Goal: Task Accomplishment & Management: Use online tool/utility

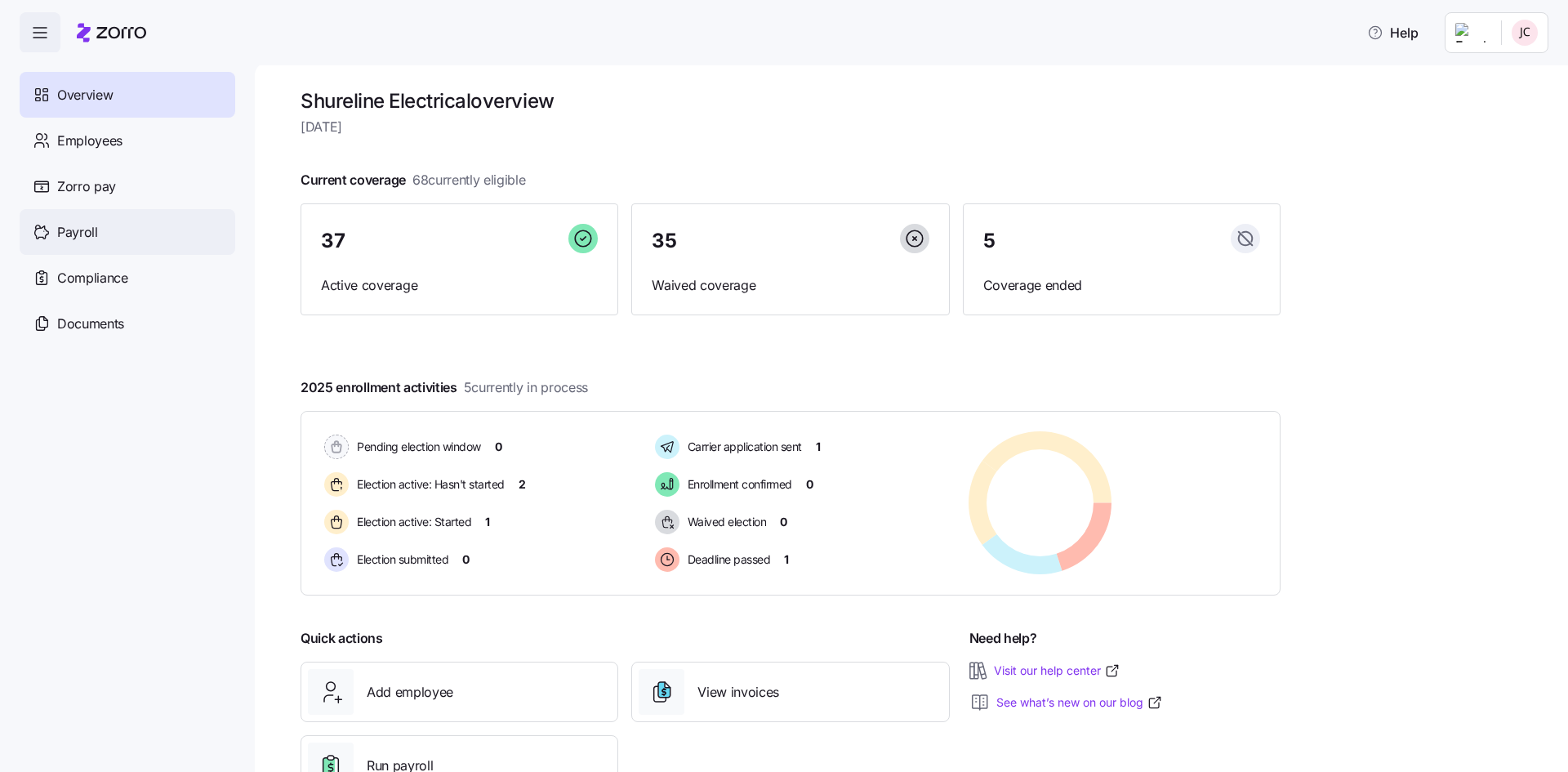
click at [77, 234] on span "Payroll" at bounding box center [77, 232] width 41 height 21
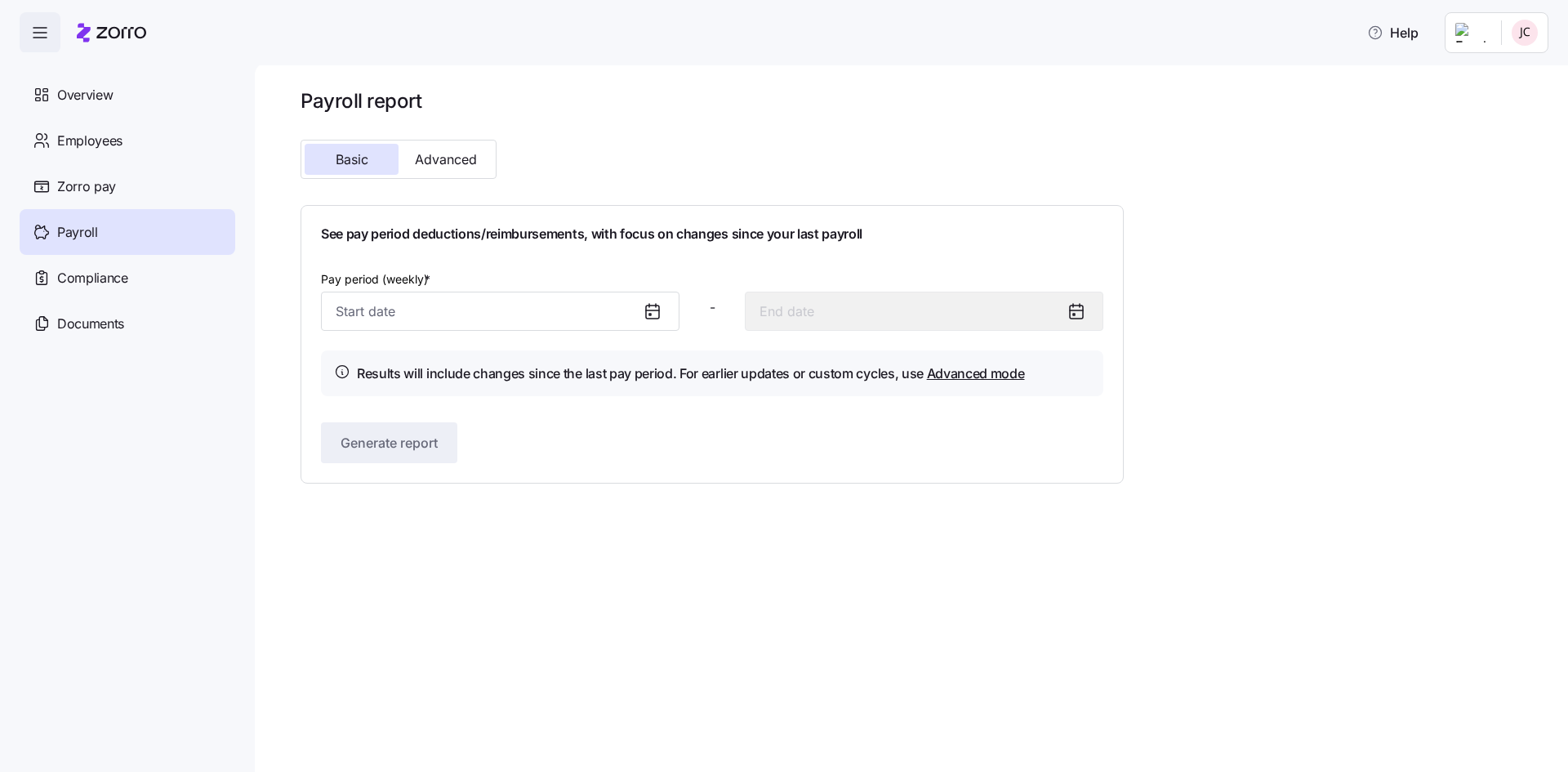
click at [653, 307] on icon at bounding box center [652, 310] width 20 height 20
click at [494, 316] on input "Pay period (weekly) *" at bounding box center [500, 311] width 359 height 40
click at [871, 611] on div "Payroll report Basic Advanced See pay period deductions/reimbursements, with fo…" at bounding box center [911, 417] width 1313 height 710
click at [622, 318] on input "Pay period (weekly) *" at bounding box center [500, 311] width 359 height 40
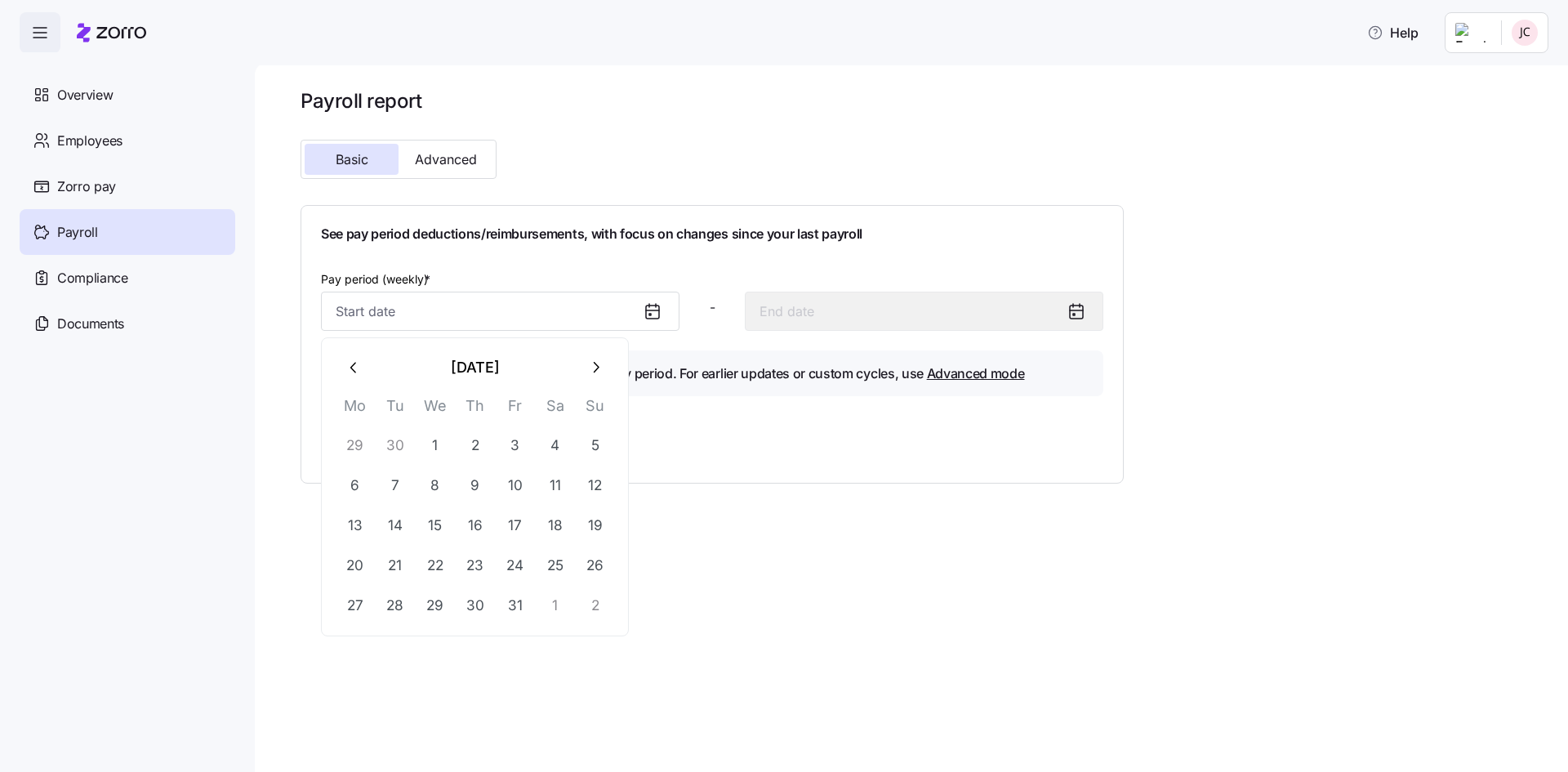
click at [589, 378] on button "button" at bounding box center [595, 368] width 40 height 40
click at [557, 447] on button "1" at bounding box center [556, 445] width 40 height 40
type input "[DATE]"
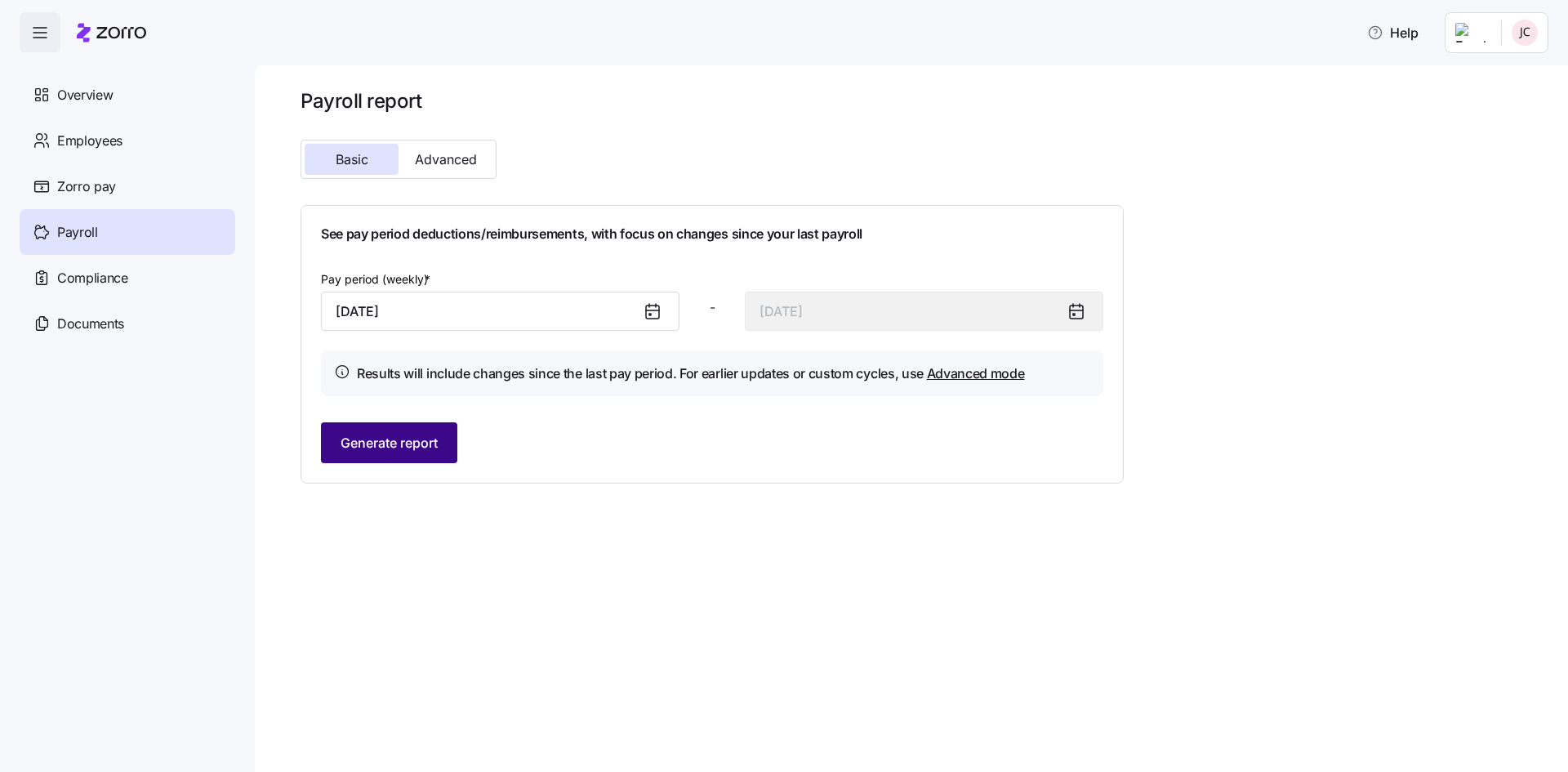
click at [411, 441] on span "Generate report" at bounding box center [389, 443] width 97 height 20
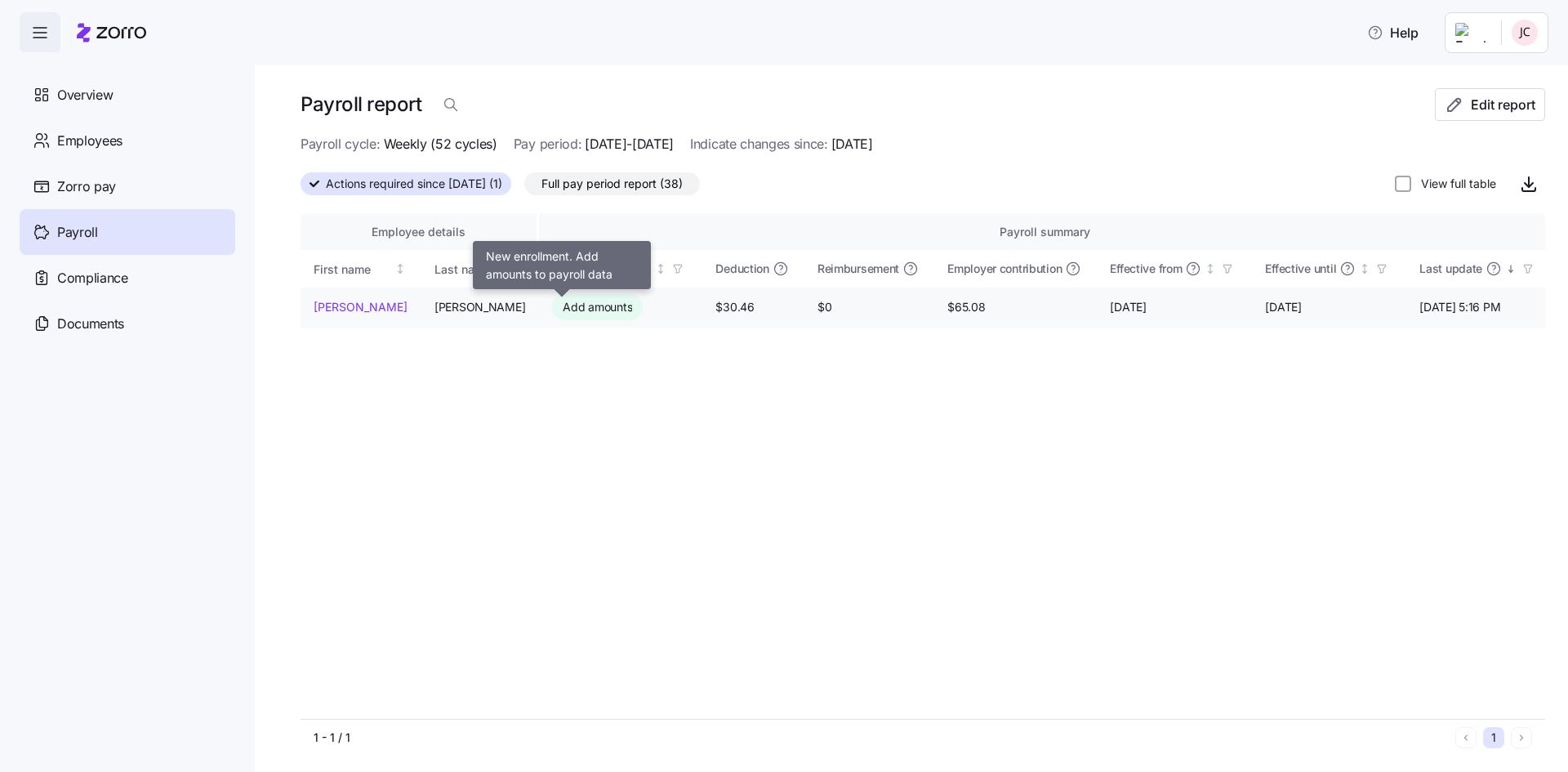
click at [562, 314] on span "Add amounts" at bounding box center [597, 307] width 70 height 16
click at [411, 178] on span "Actions required since [DATE] (1)" at bounding box center [413, 183] width 176 height 22
click at [301, 189] on input "Actions required since [DATE] (1)" at bounding box center [301, 189] width 0 height 0
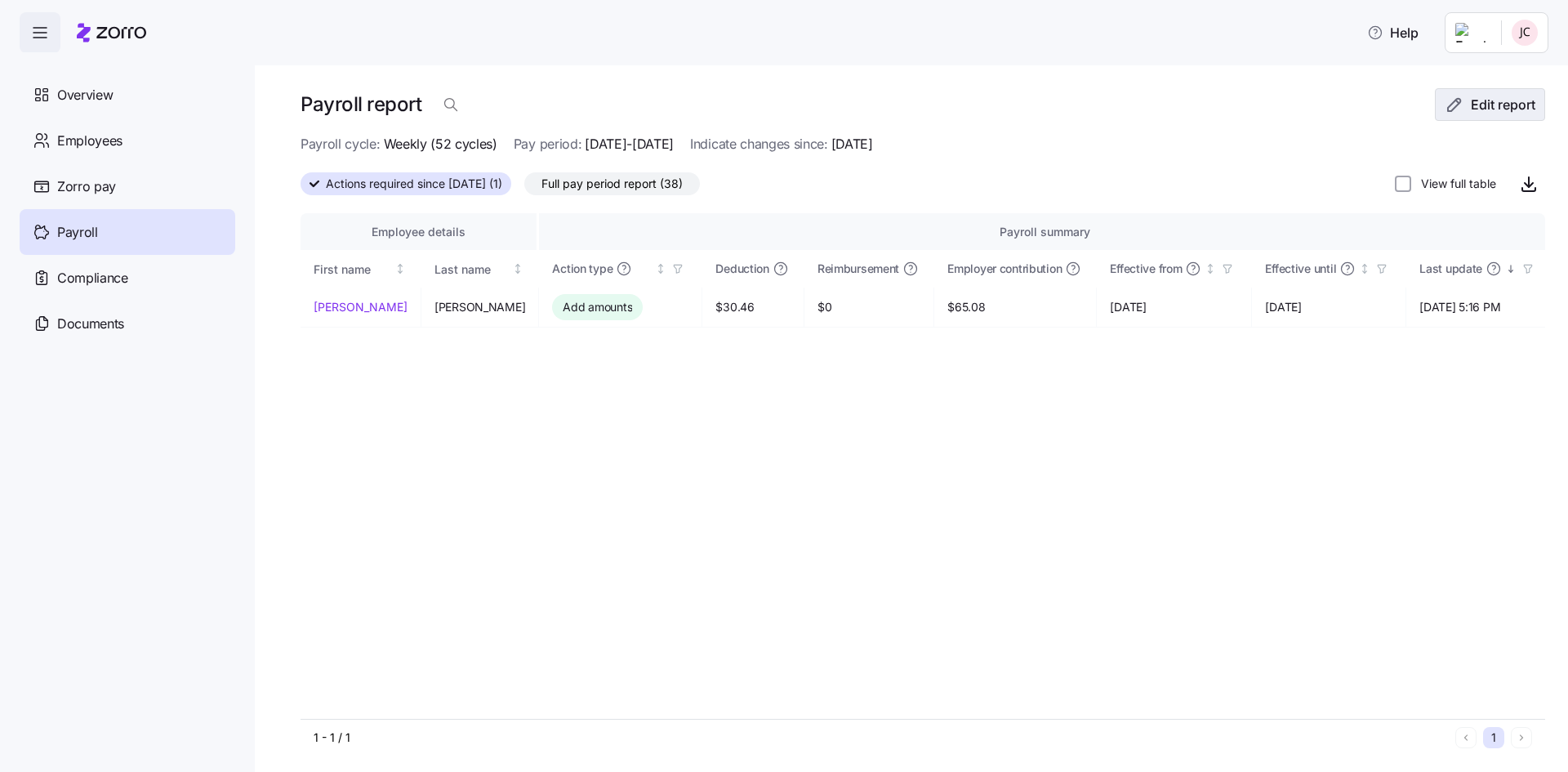
click at [1457, 107] on span "Edit report" at bounding box center [1489, 104] width 82 height 20
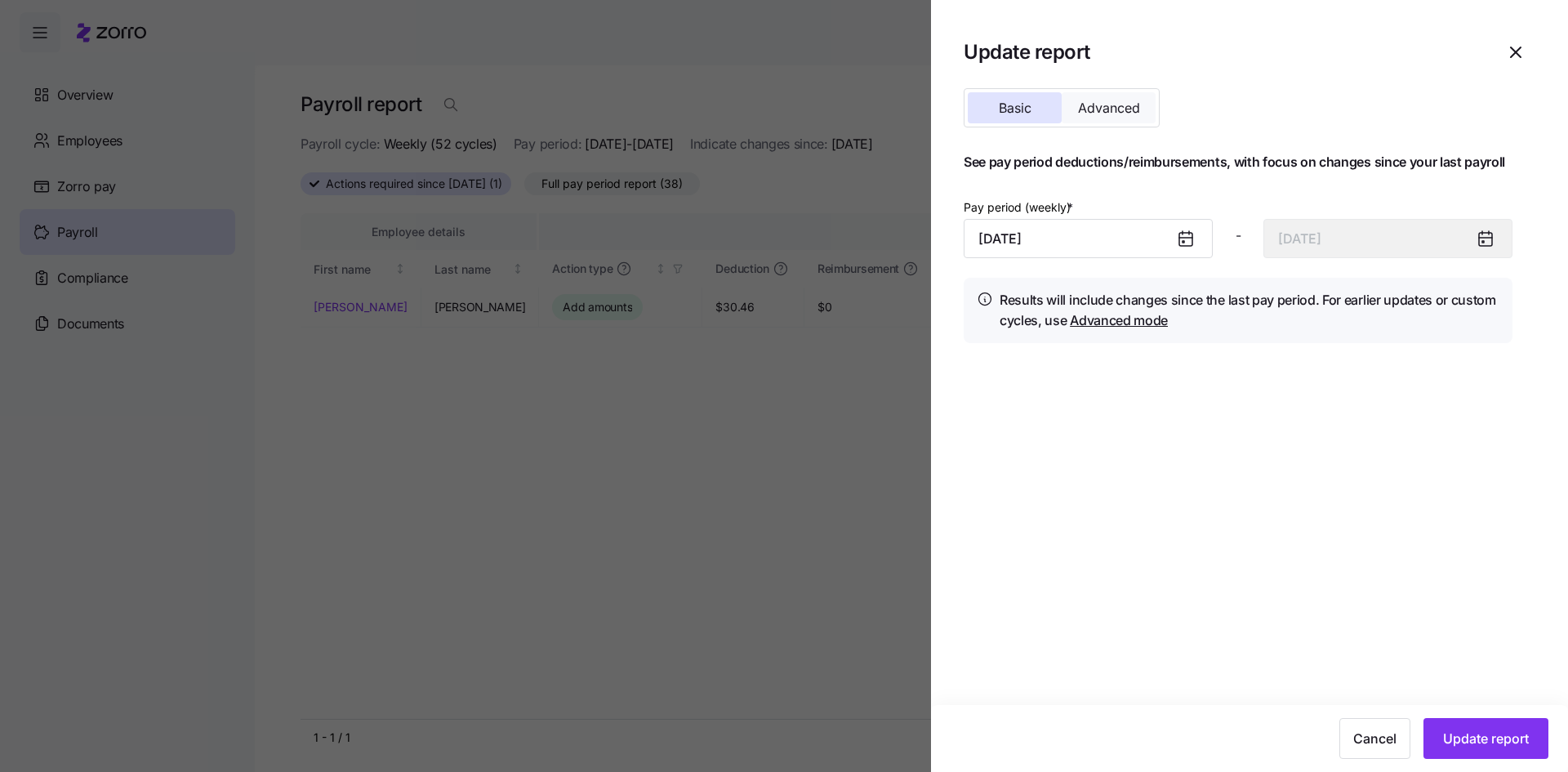
click at [1093, 102] on span "Advanced" at bounding box center [1109, 108] width 62 height 13
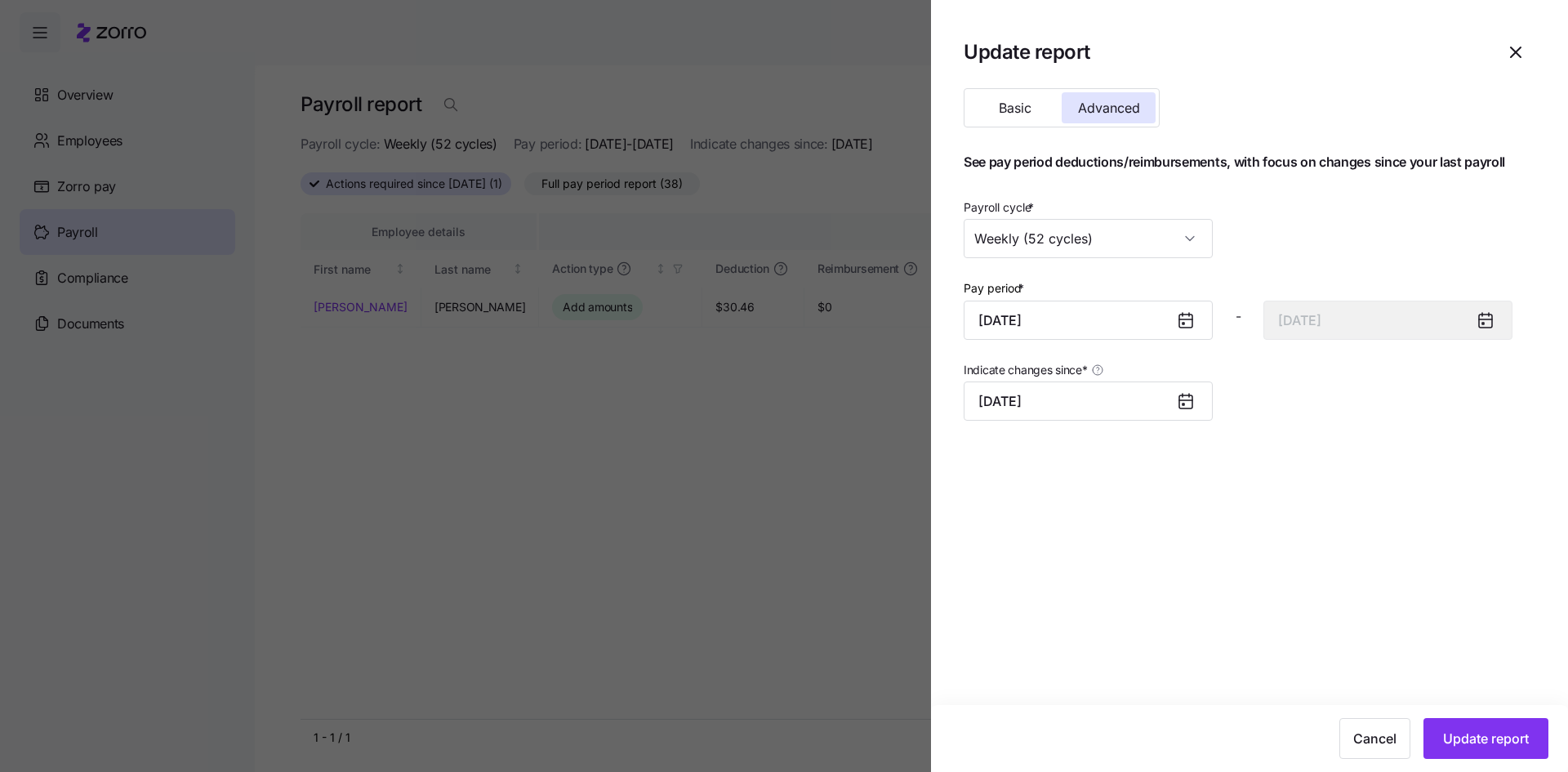
click at [1184, 328] on icon at bounding box center [1185, 320] width 20 height 20
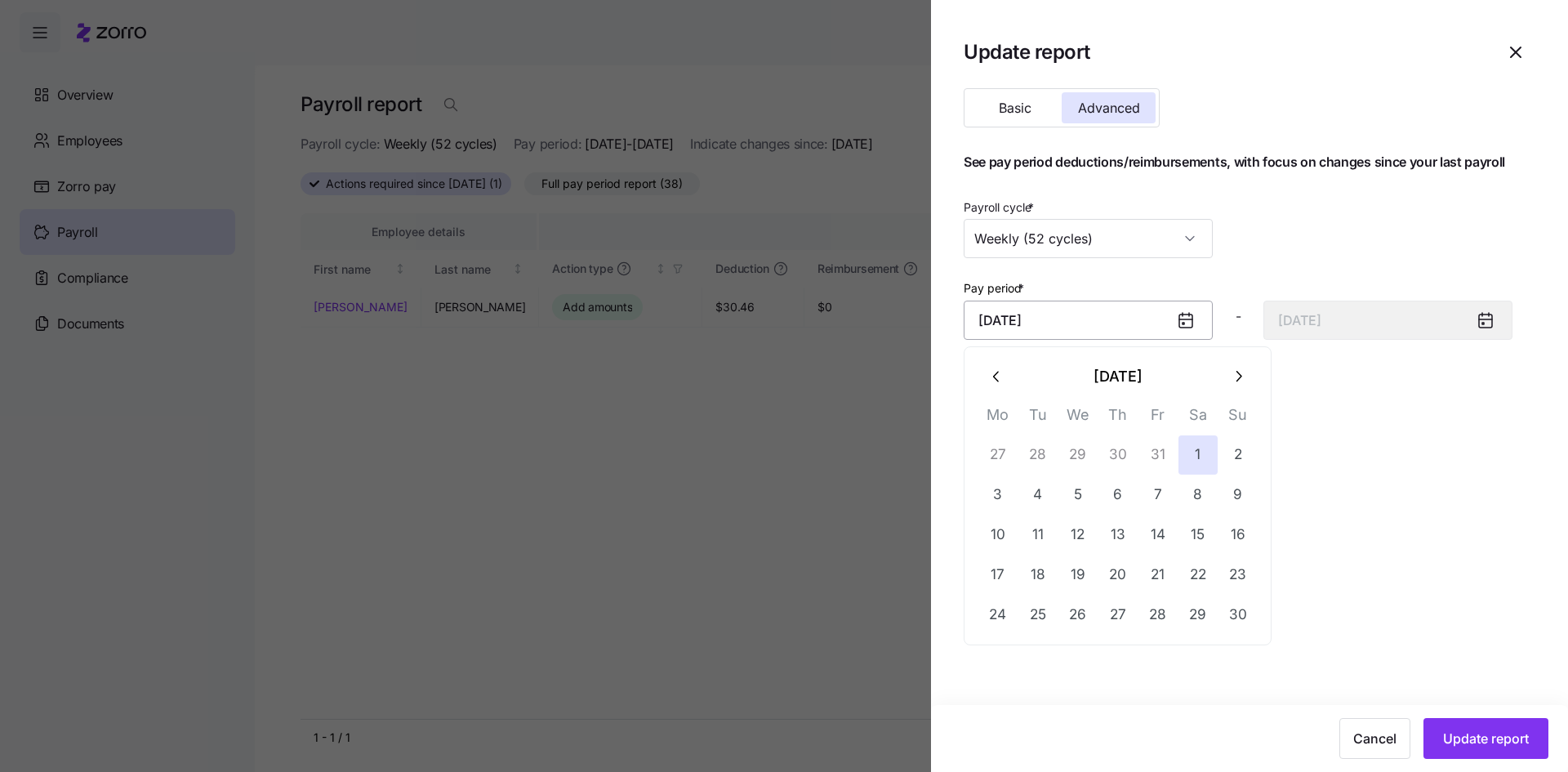
click at [1123, 320] on input "[DATE]" at bounding box center [1088, 321] width 249 height 40
click at [995, 384] on icon "button" at bounding box center [996, 376] width 18 height 18
click at [1084, 457] on button "1" at bounding box center [1078, 455] width 40 height 40
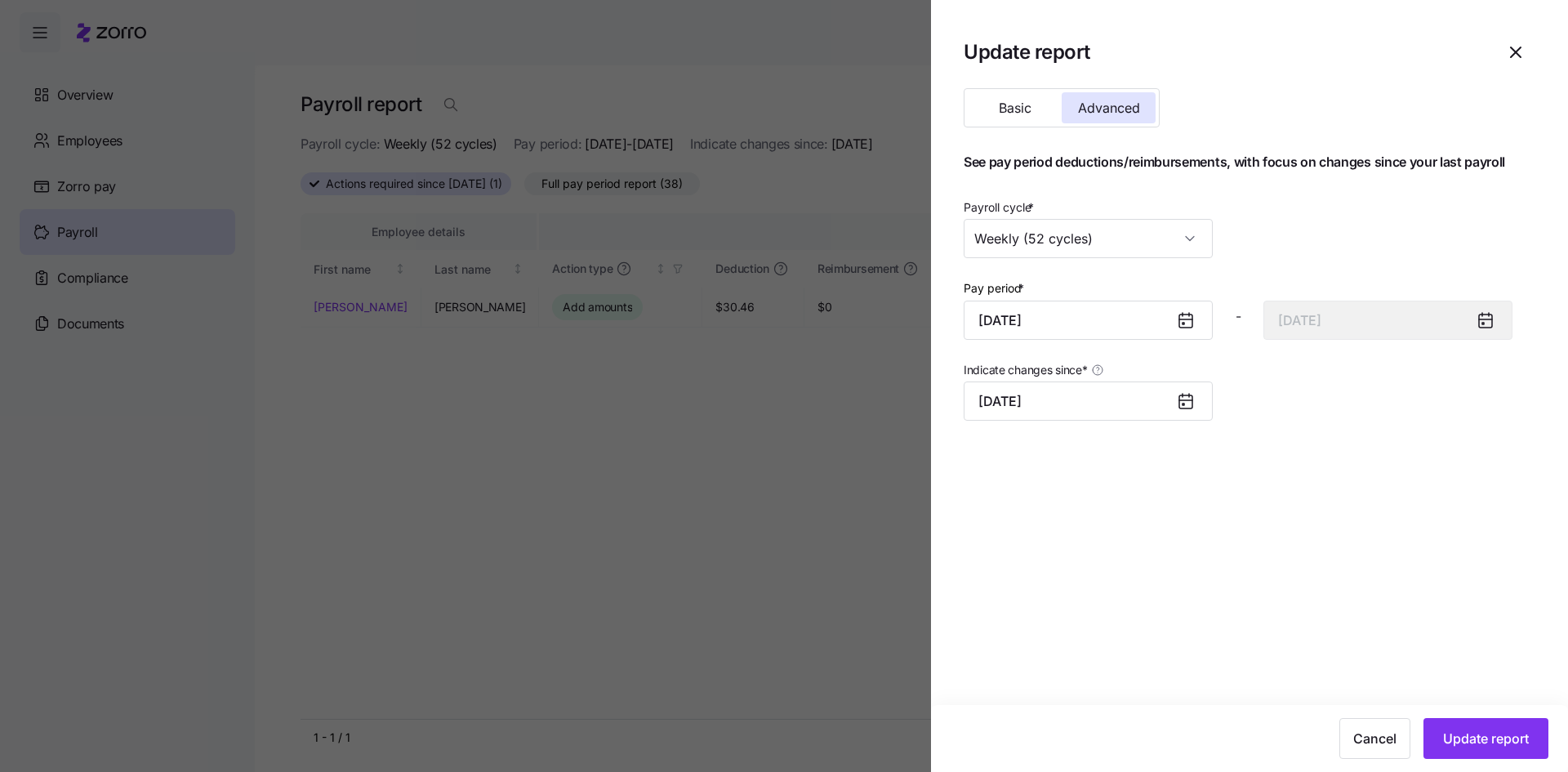
type input "[DATE]"
click at [1484, 746] on span "Update report" at bounding box center [1485, 738] width 86 height 20
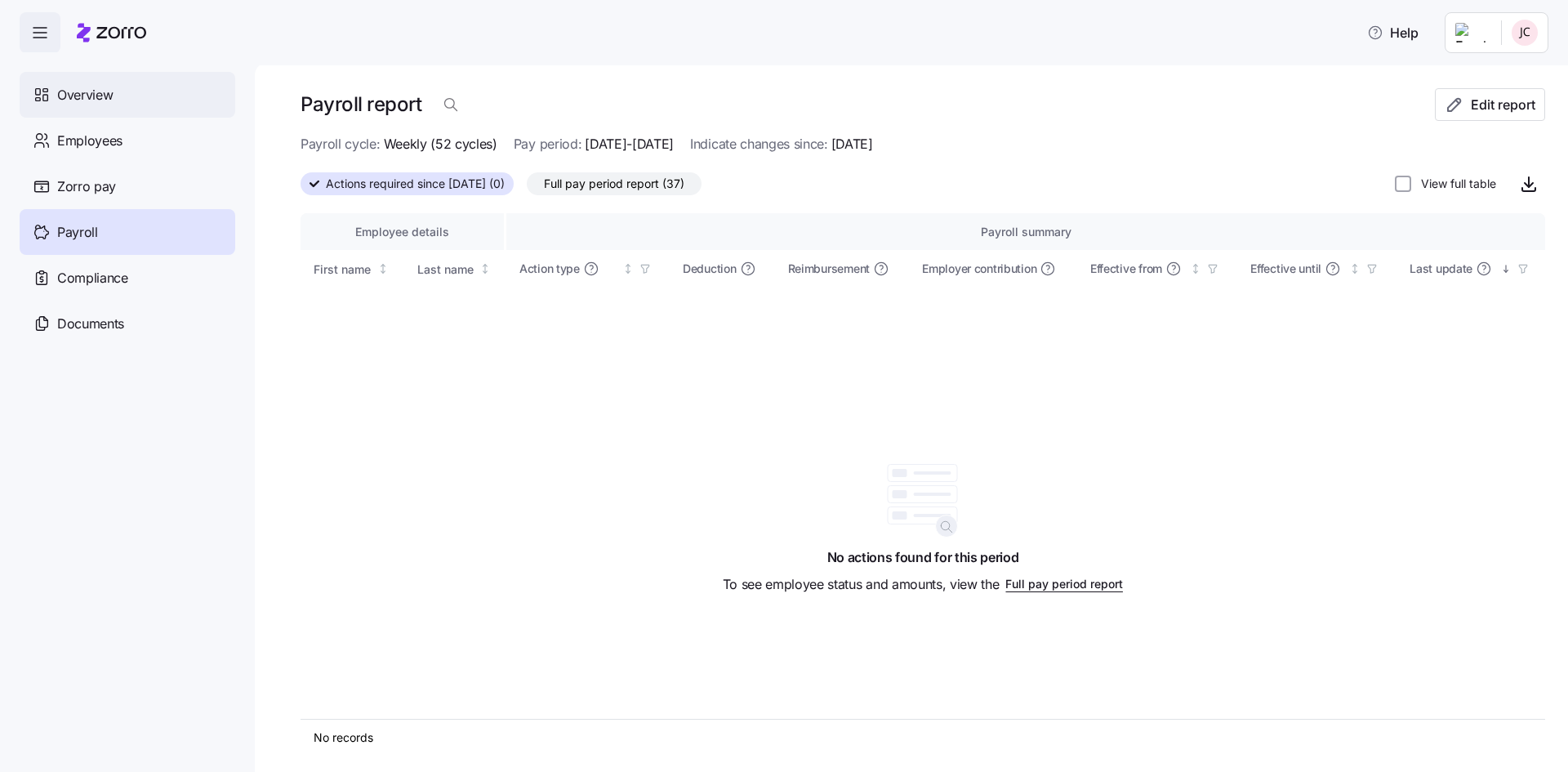
click at [74, 98] on span "Overview" at bounding box center [85, 95] width 56 height 21
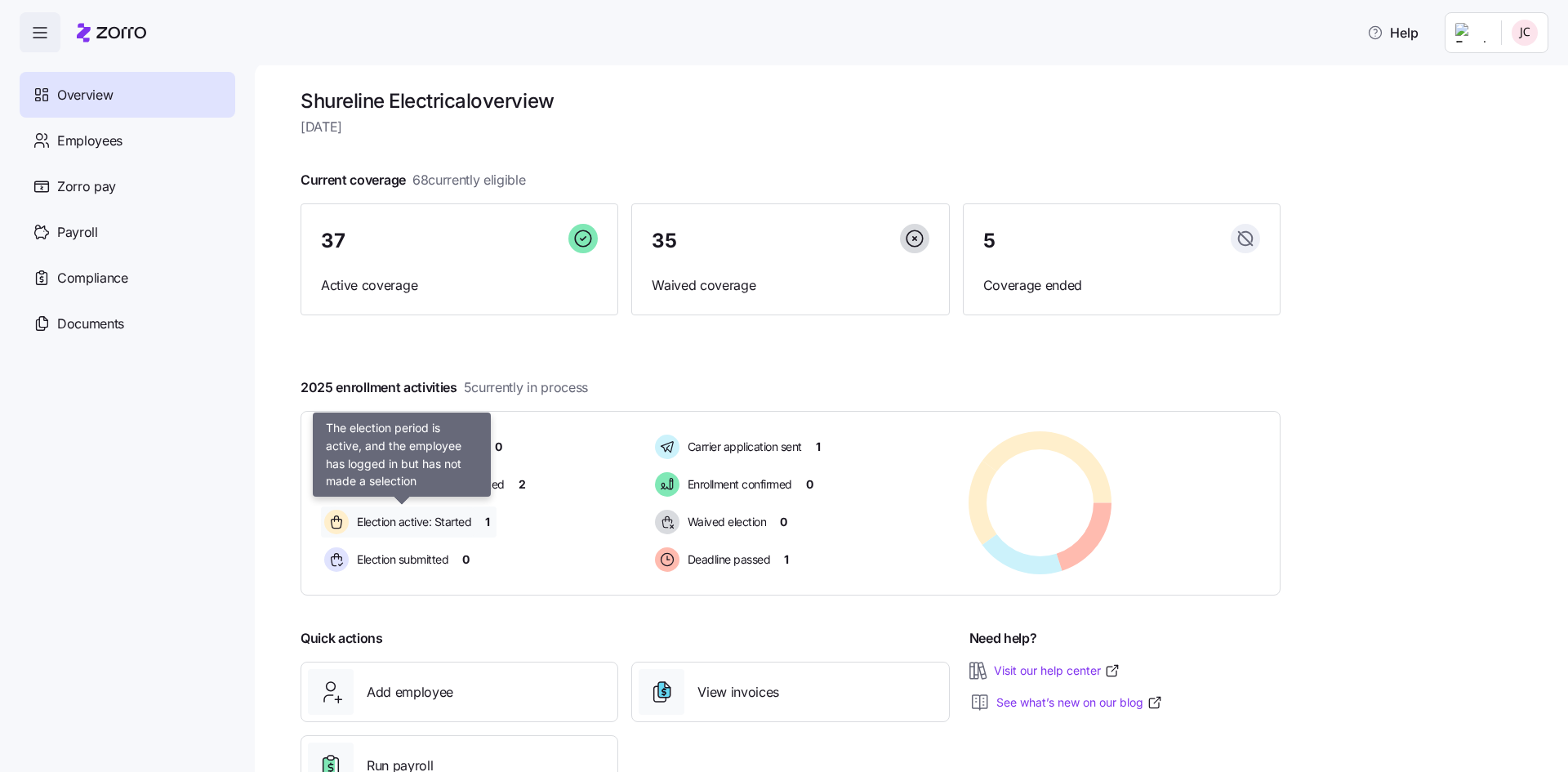
click at [435, 526] on span "Election active: Started" at bounding box center [411, 521] width 119 height 16
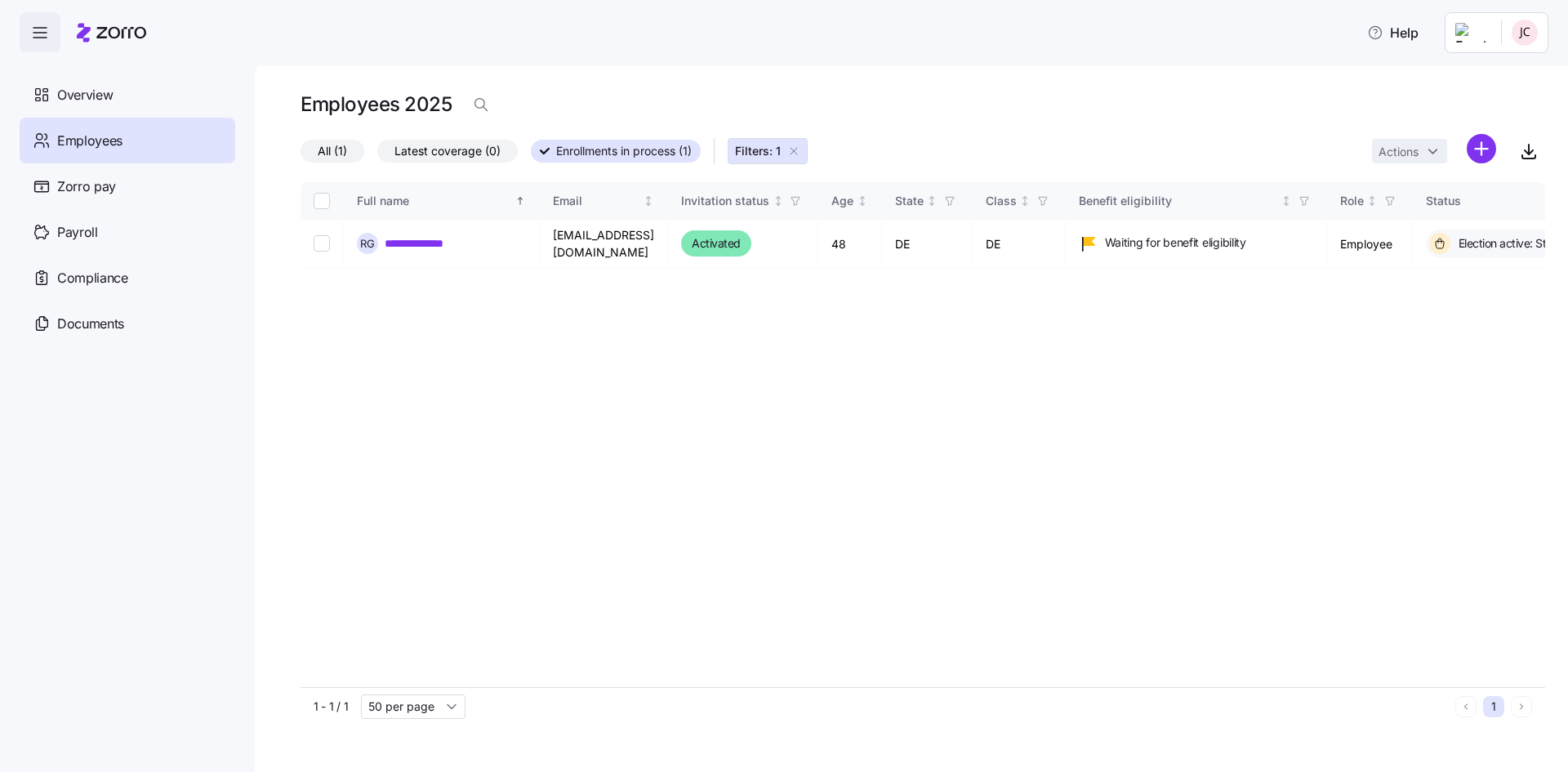
drag, startPoint x: 298, startPoint y: 143, endPoint x: 343, endPoint y: 155, distance: 46.6
click at [299, 143] on div "**********" at bounding box center [911, 417] width 1313 height 710
click at [343, 155] on span "All (1)" at bounding box center [332, 151] width 29 height 22
click at [301, 155] on input "All (1)" at bounding box center [301, 155] width 0 height 0
click at [331, 152] on span "All (1)" at bounding box center [340, 151] width 29 height 22
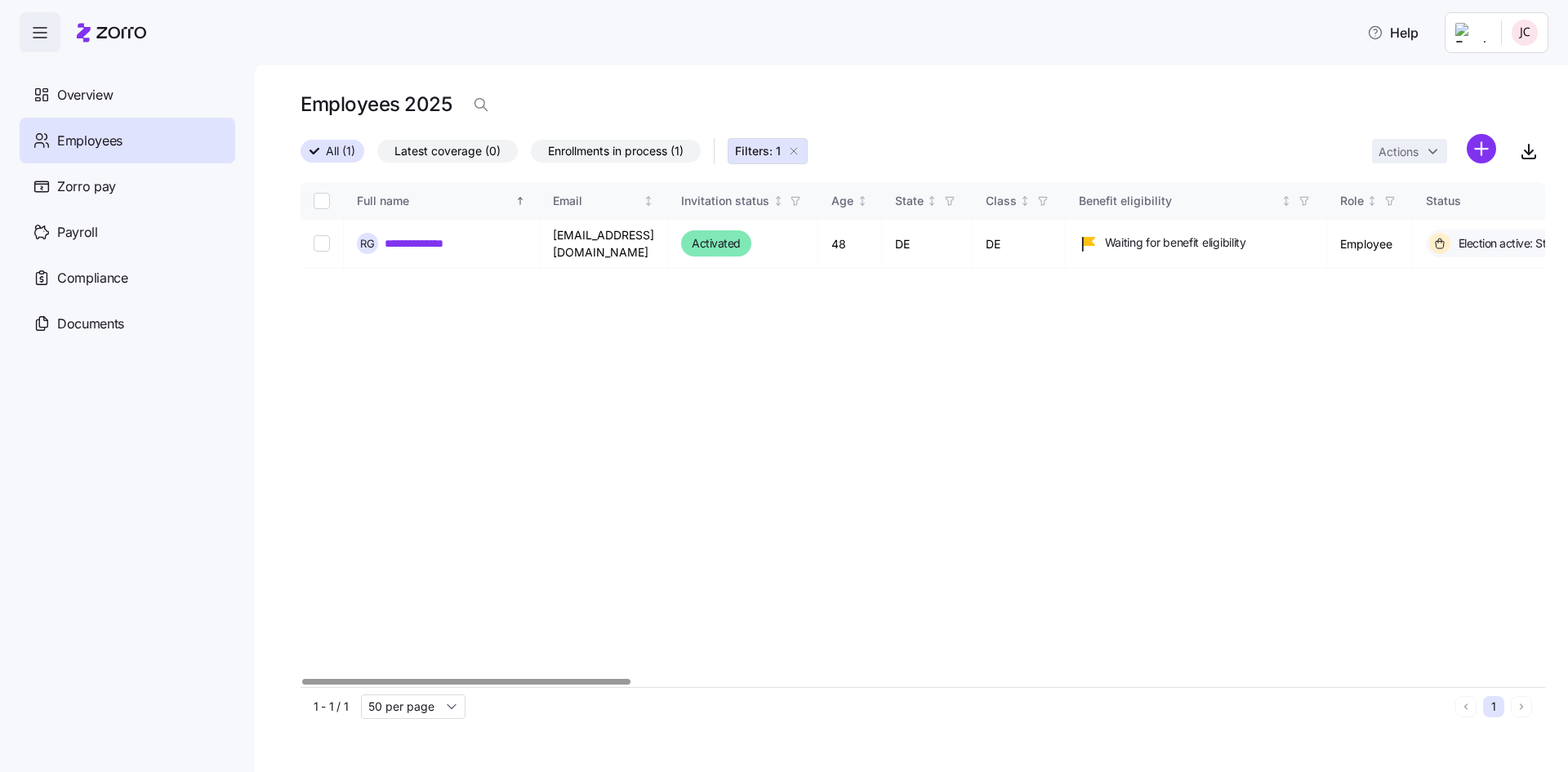
click at [301, 156] on input "All (1)" at bounding box center [301, 156] width 0 height 0
click at [89, 219] on div "Payroll" at bounding box center [127, 232] width 215 height 45
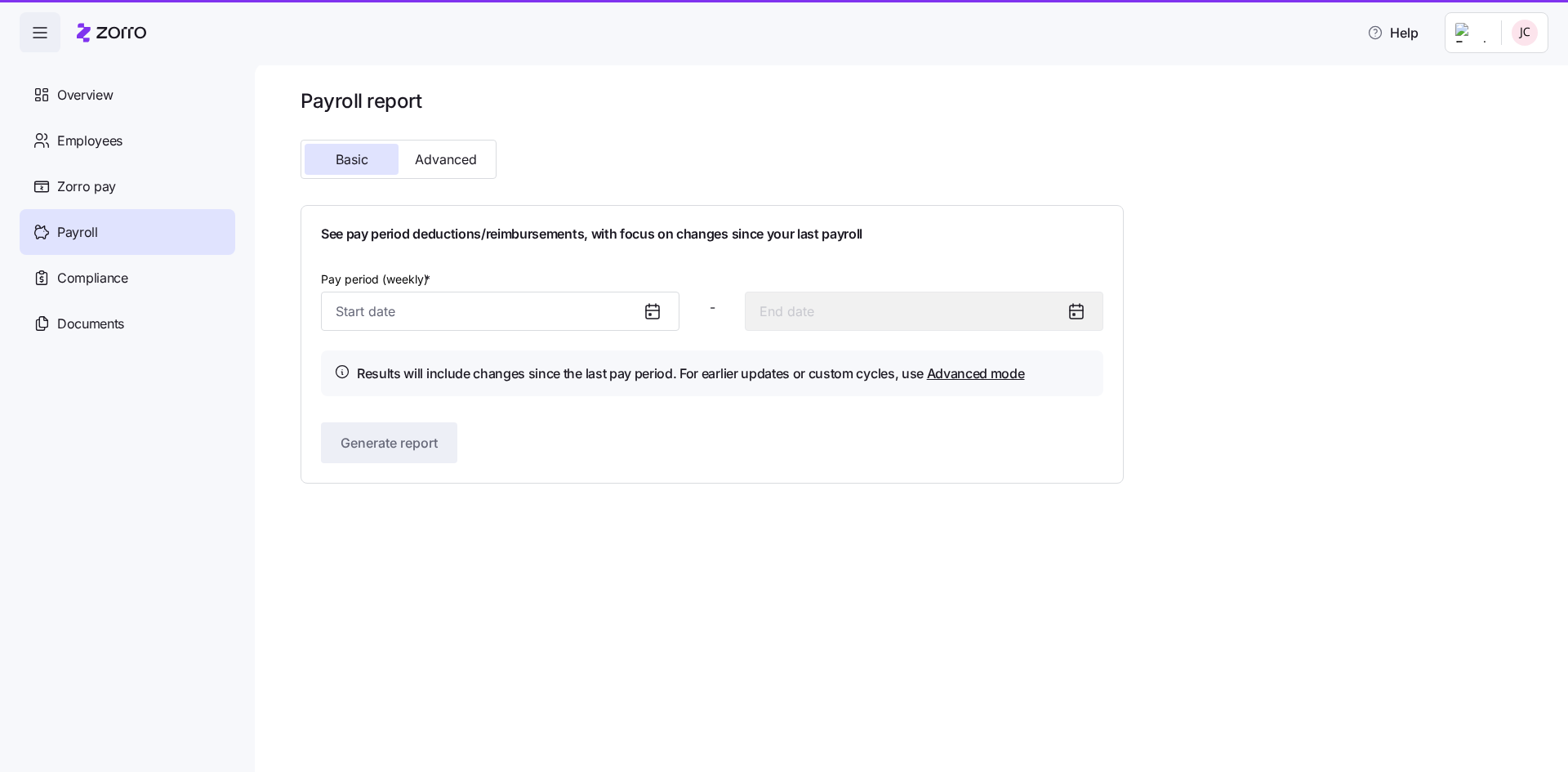
click at [86, 232] on span "Payroll" at bounding box center [77, 232] width 41 height 21
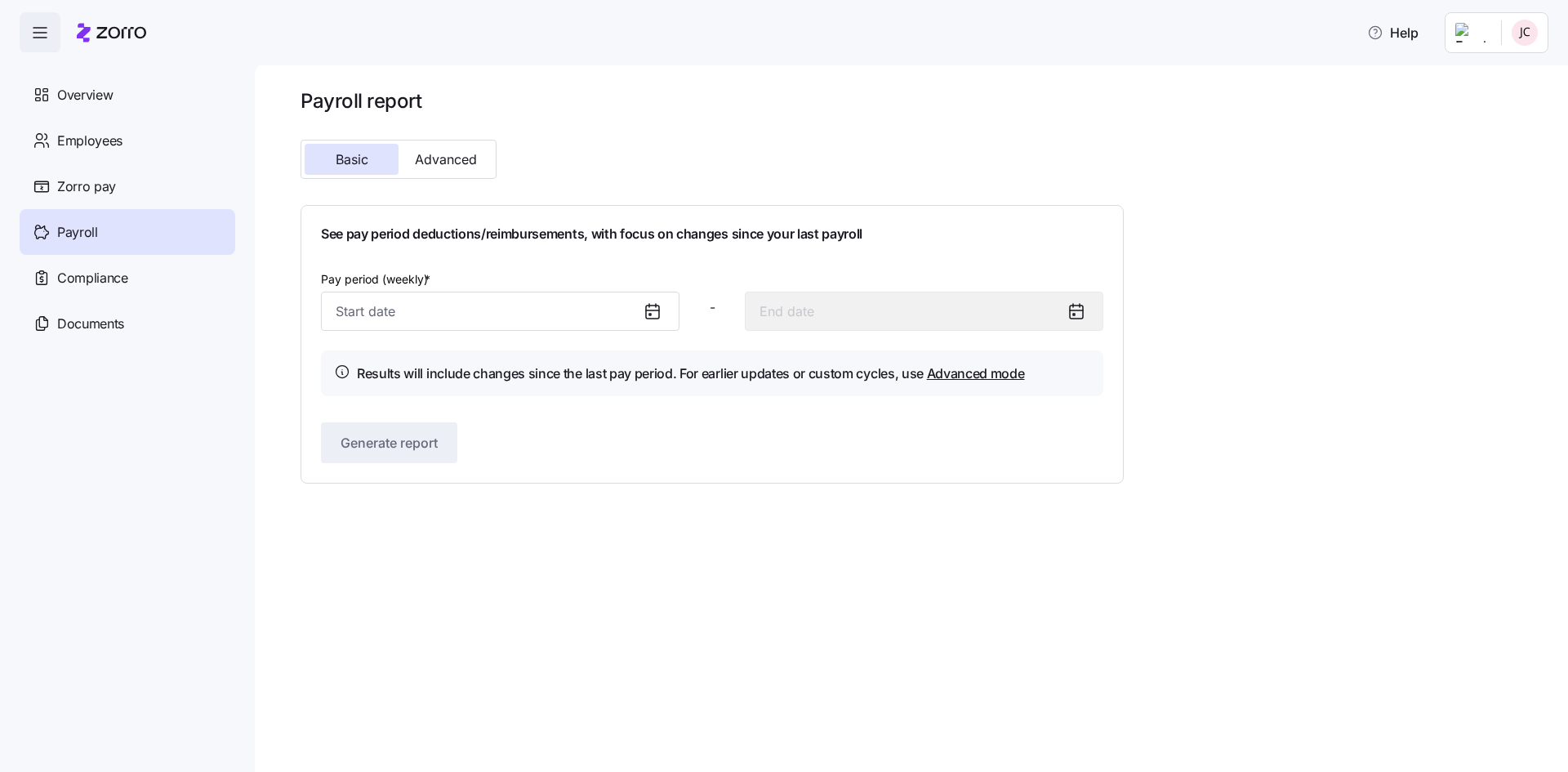
click at [657, 312] on icon at bounding box center [652, 310] width 20 height 20
click at [570, 294] on input "Pay period (weekly) *" at bounding box center [500, 311] width 359 height 40
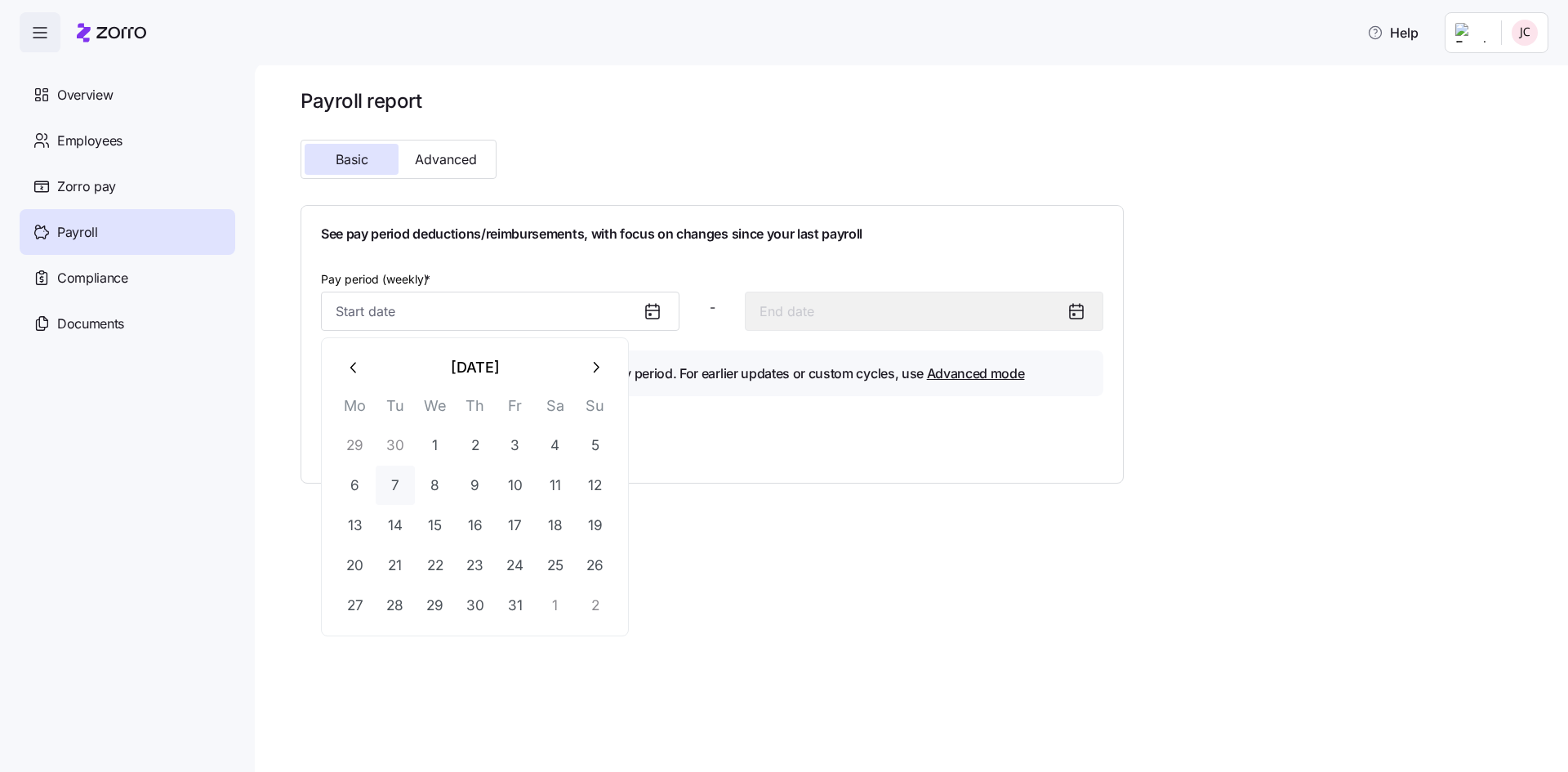
click at [384, 483] on button "7" at bounding box center [395, 485] width 40 height 40
type input "[DATE]"
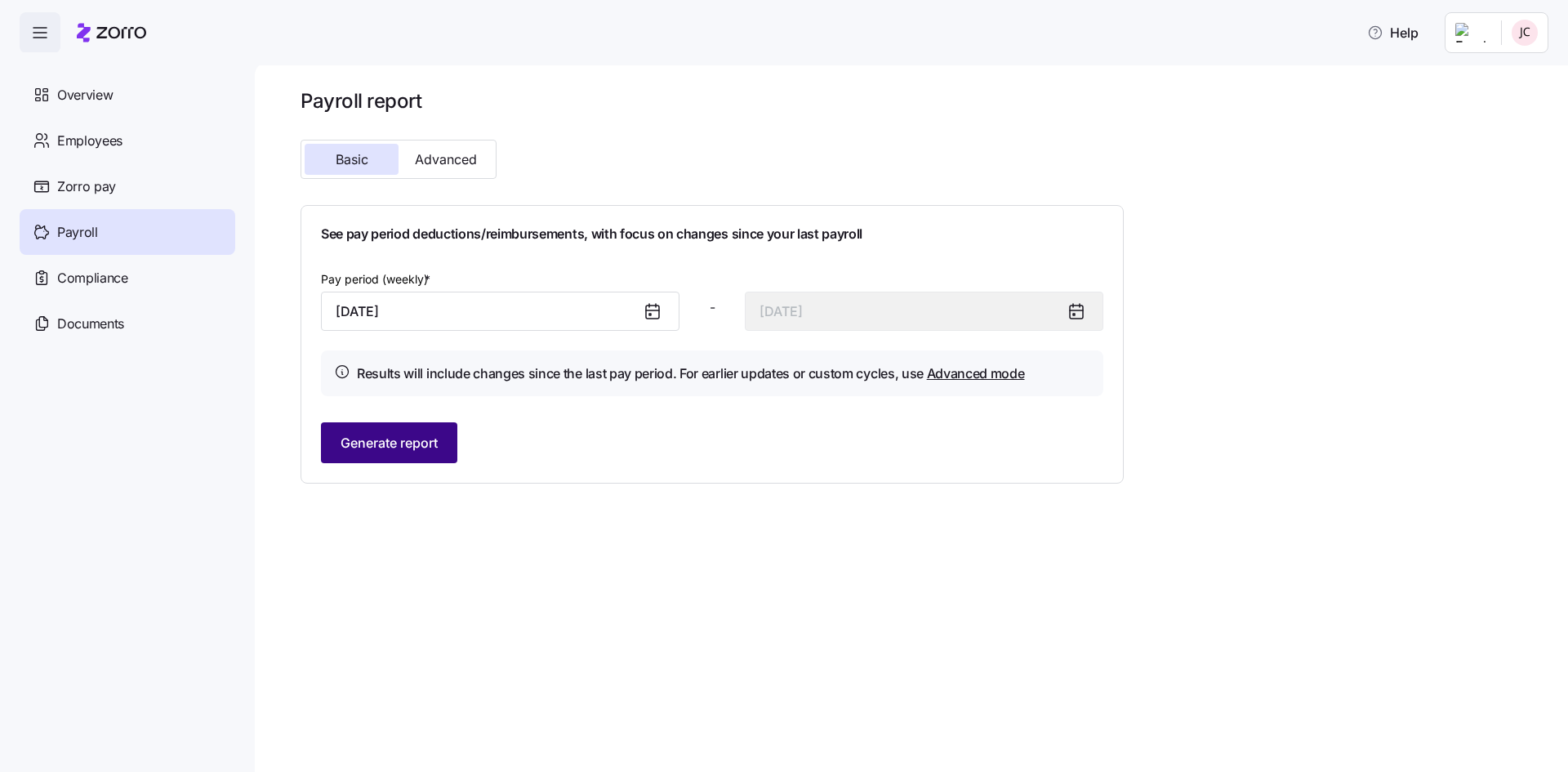
click at [373, 431] on button "Generate report" at bounding box center [389, 442] width 137 height 41
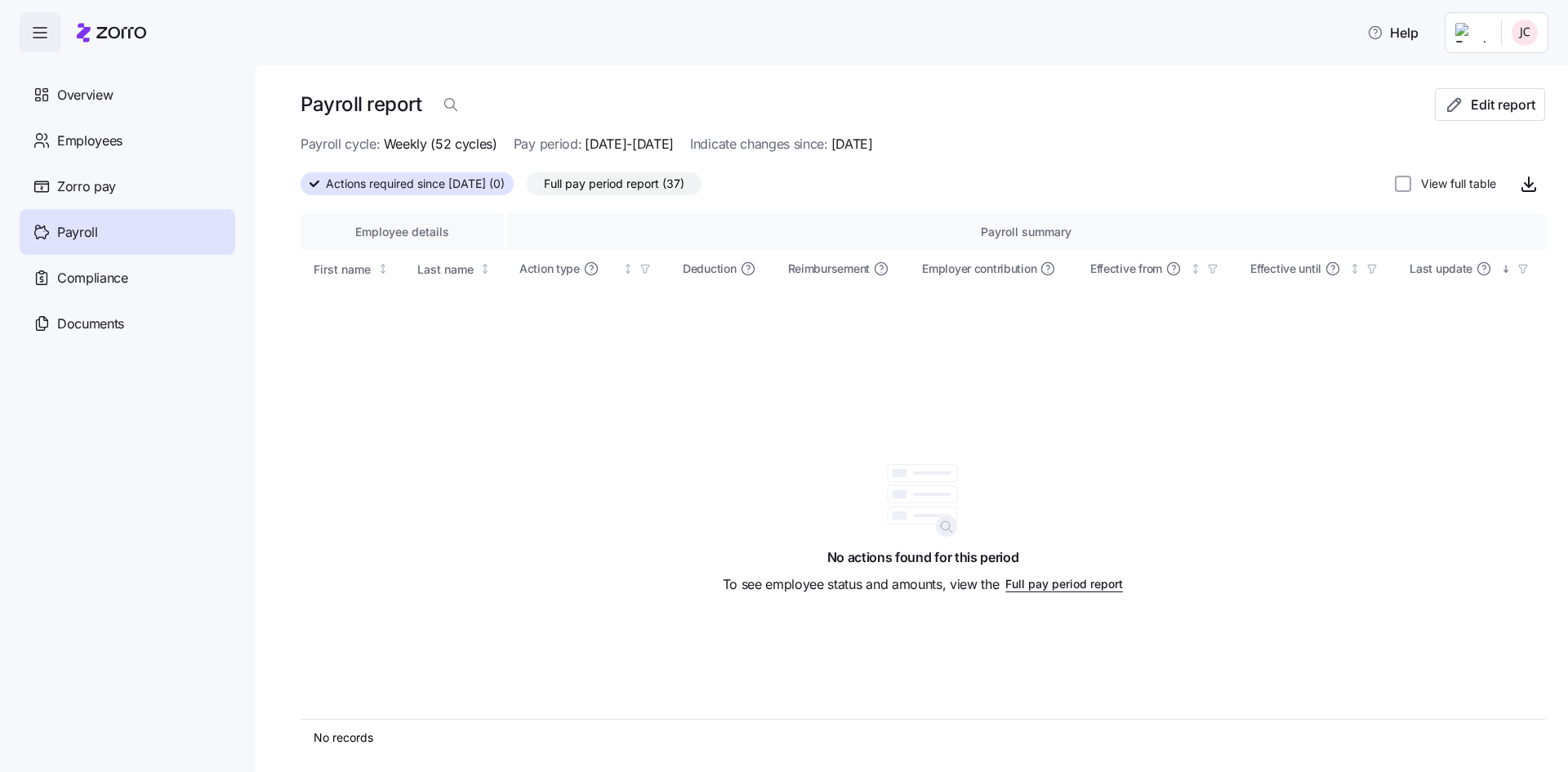
click at [462, 187] on span "Actions required since [DATE] (0)" at bounding box center [415, 183] width 179 height 22
click at [301, 189] on input "Actions required since [DATE] (0)" at bounding box center [301, 189] width 0 height 0
click at [99, 235] on div "Payroll" at bounding box center [127, 232] width 215 height 45
click at [93, 194] on span "Zorro pay" at bounding box center [87, 187] width 58 height 21
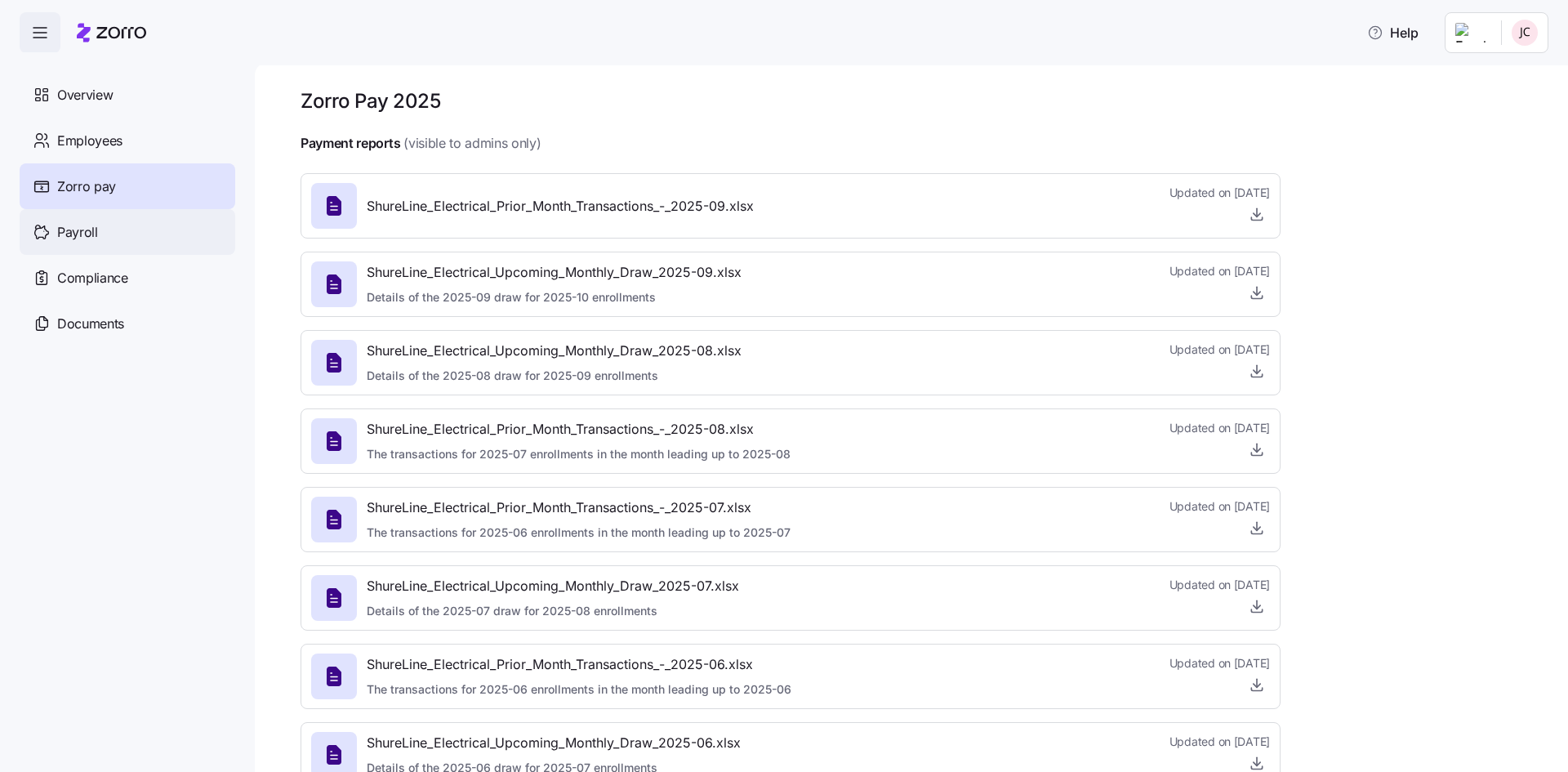
click at [92, 228] on span "Payroll" at bounding box center [77, 232] width 41 height 21
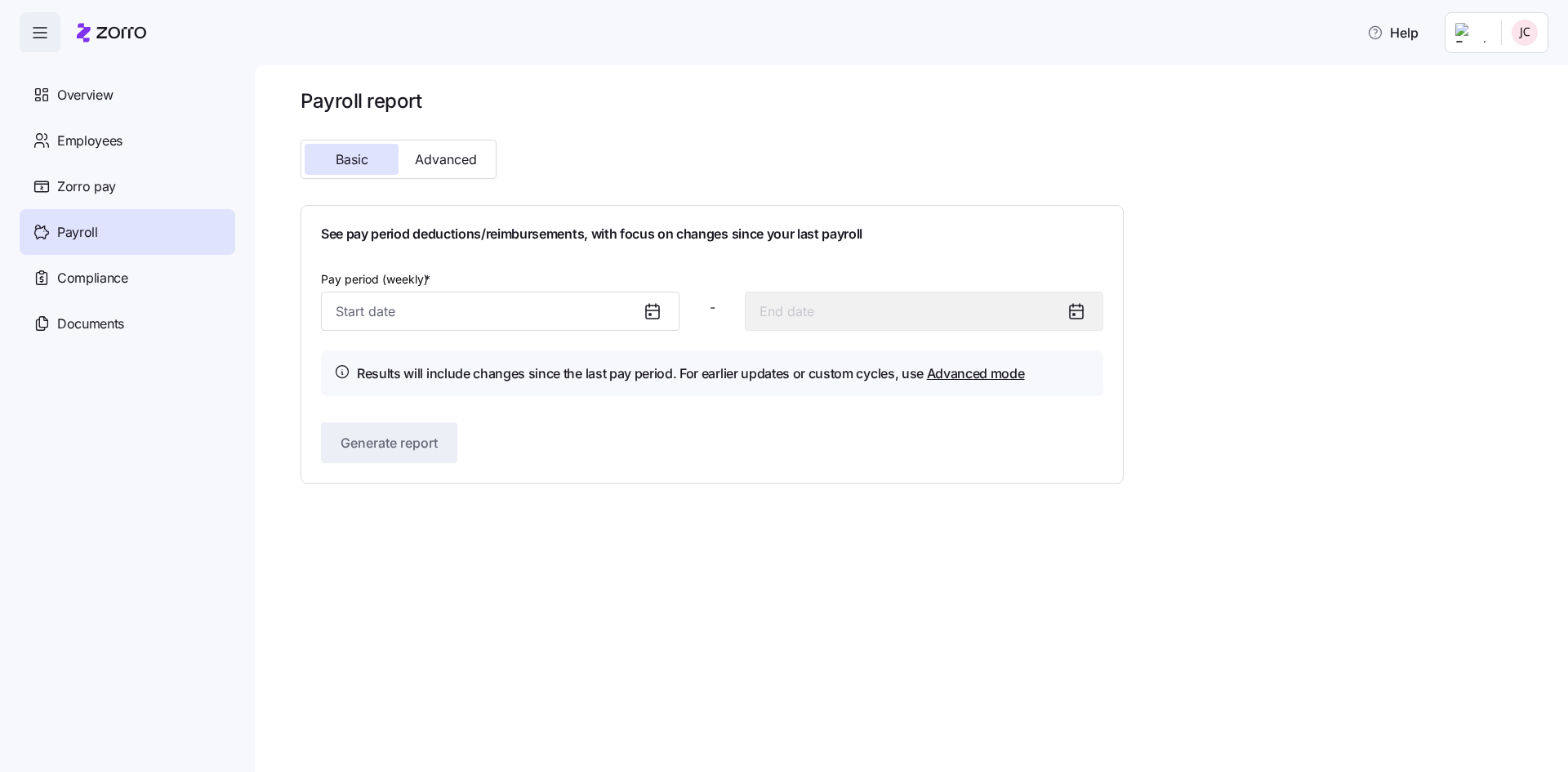
click at [649, 320] on icon at bounding box center [652, 310] width 20 height 20
click at [514, 316] on input "Pay period (weekly) *" at bounding box center [500, 311] width 359 height 40
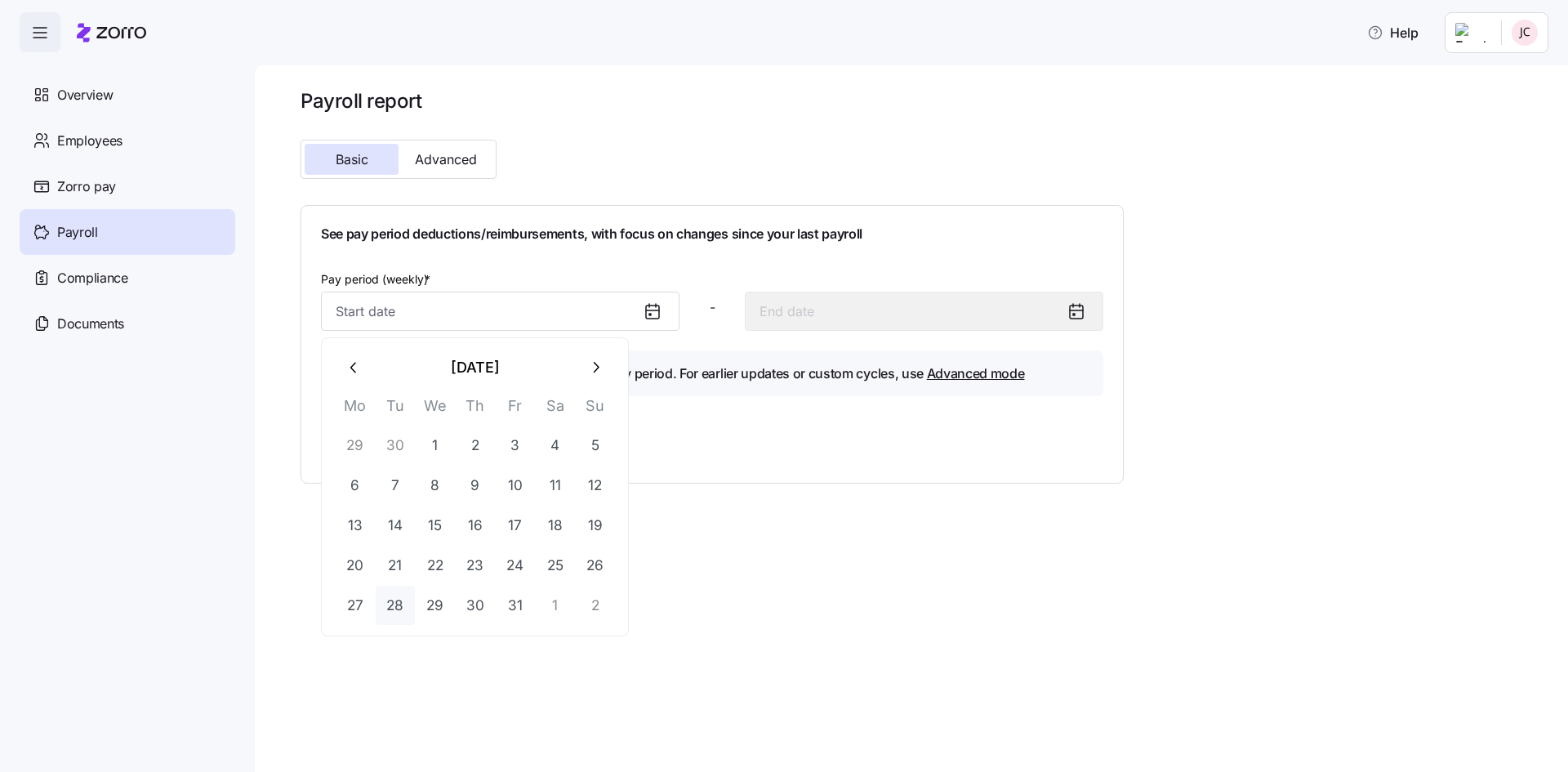
click at [392, 599] on button "28" at bounding box center [395, 606] width 40 height 40
type input "[DATE]"
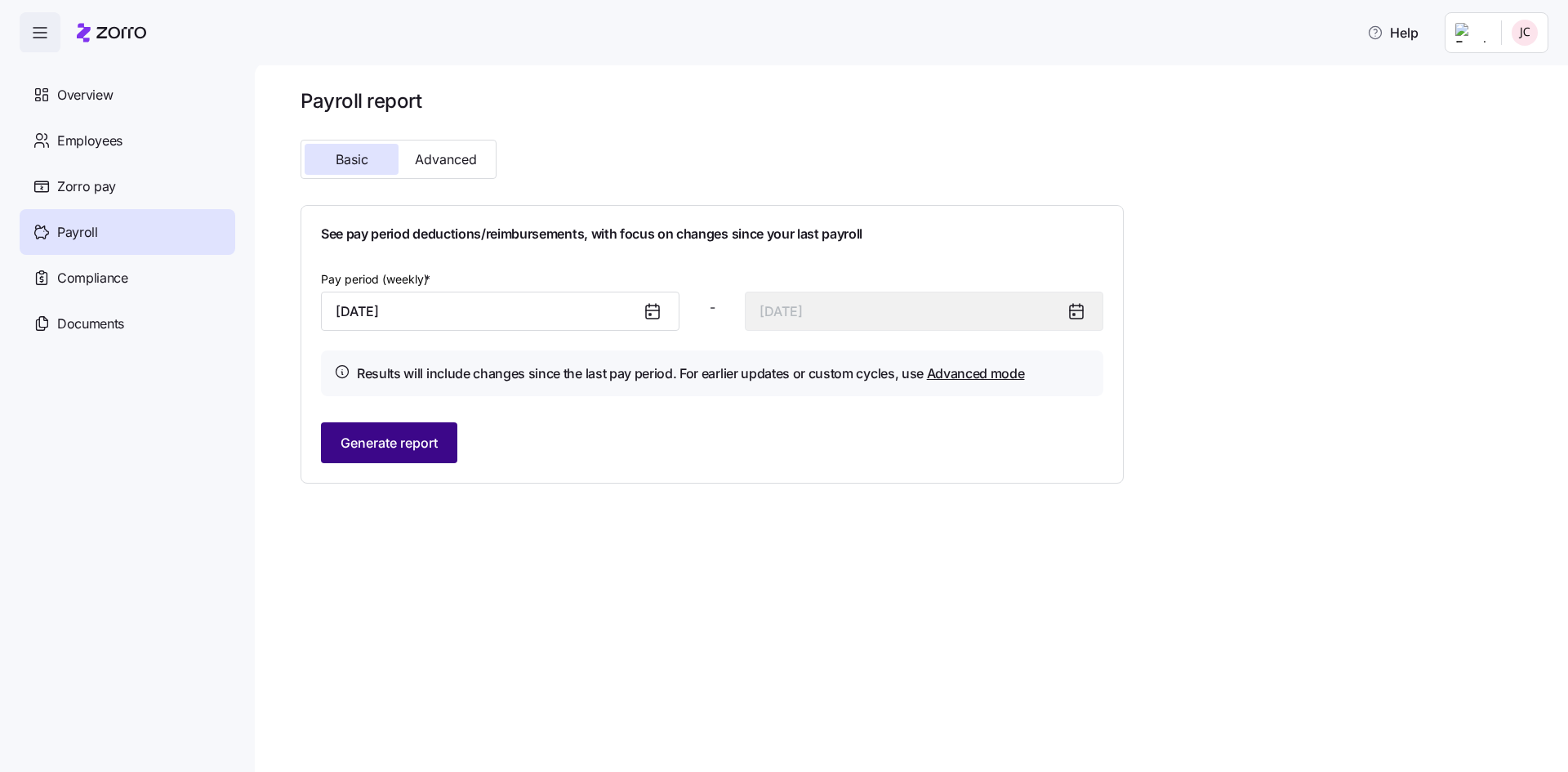
click at [381, 449] on span "Generate report" at bounding box center [389, 443] width 97 height 20
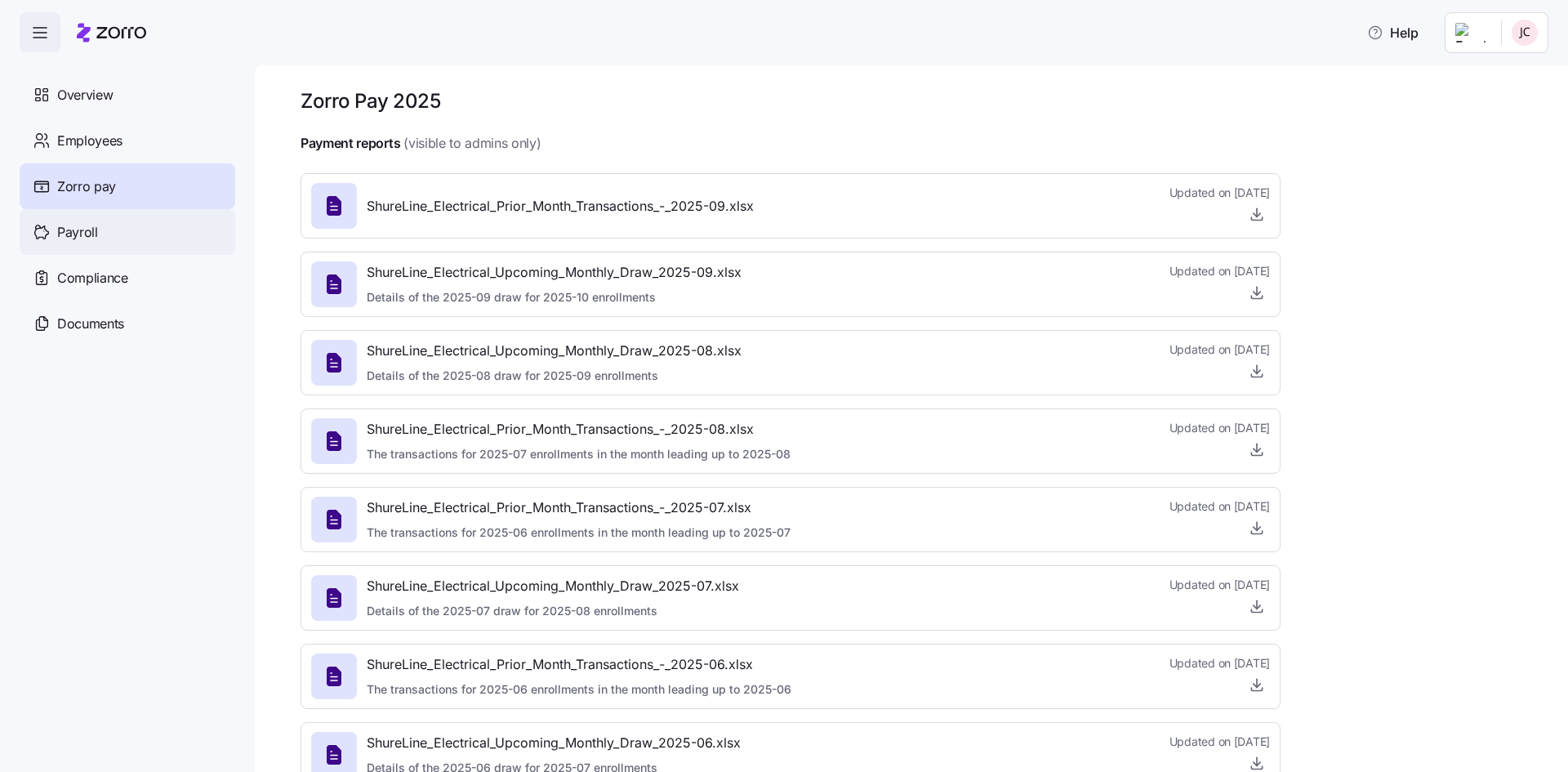
click at [87, 229] on span "Payroll" at bounding box center [77, 232] width 41 height 21
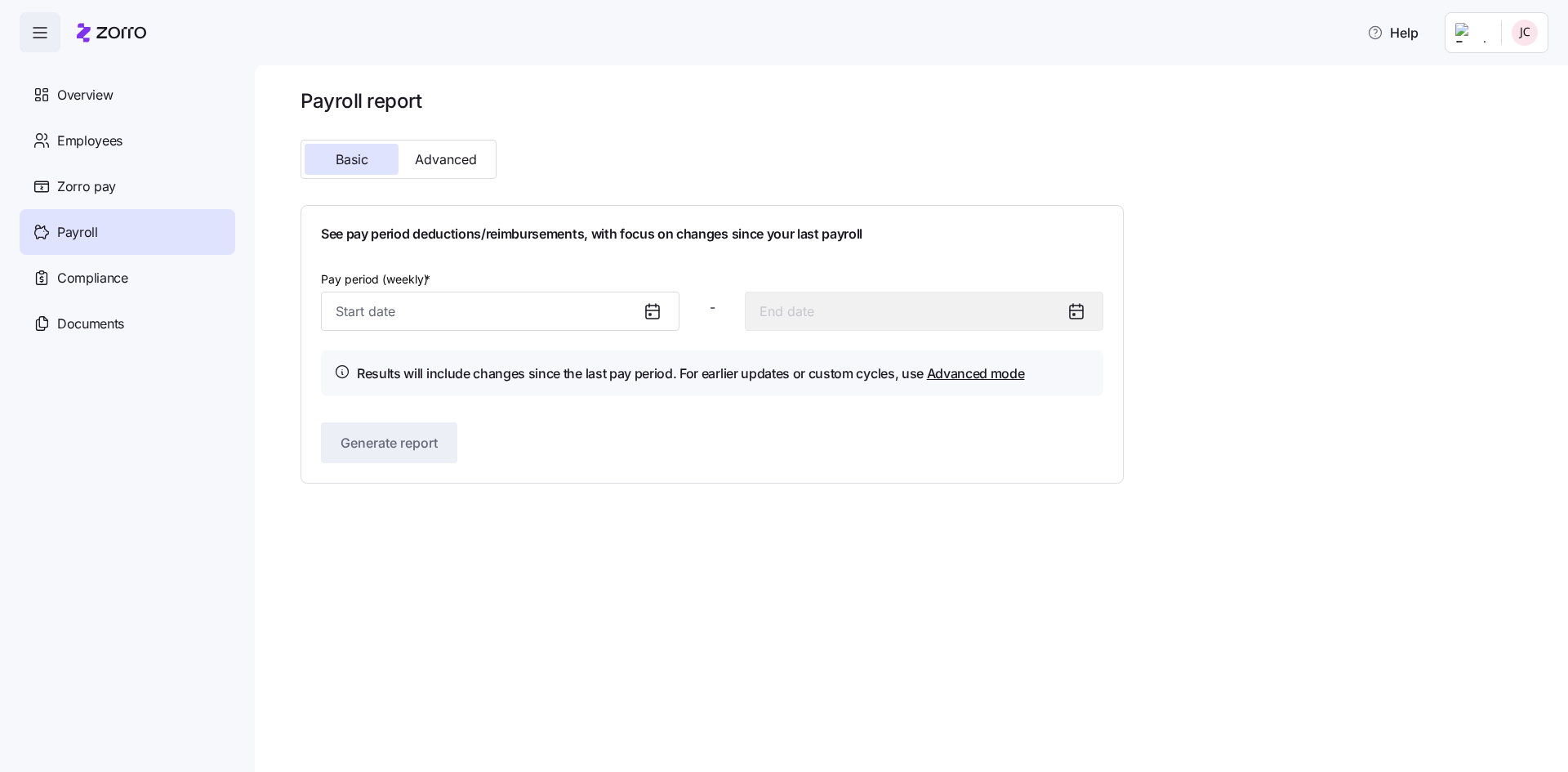
click at [655, 314] on icon at bounding box center [652, 310] width 20 height 20
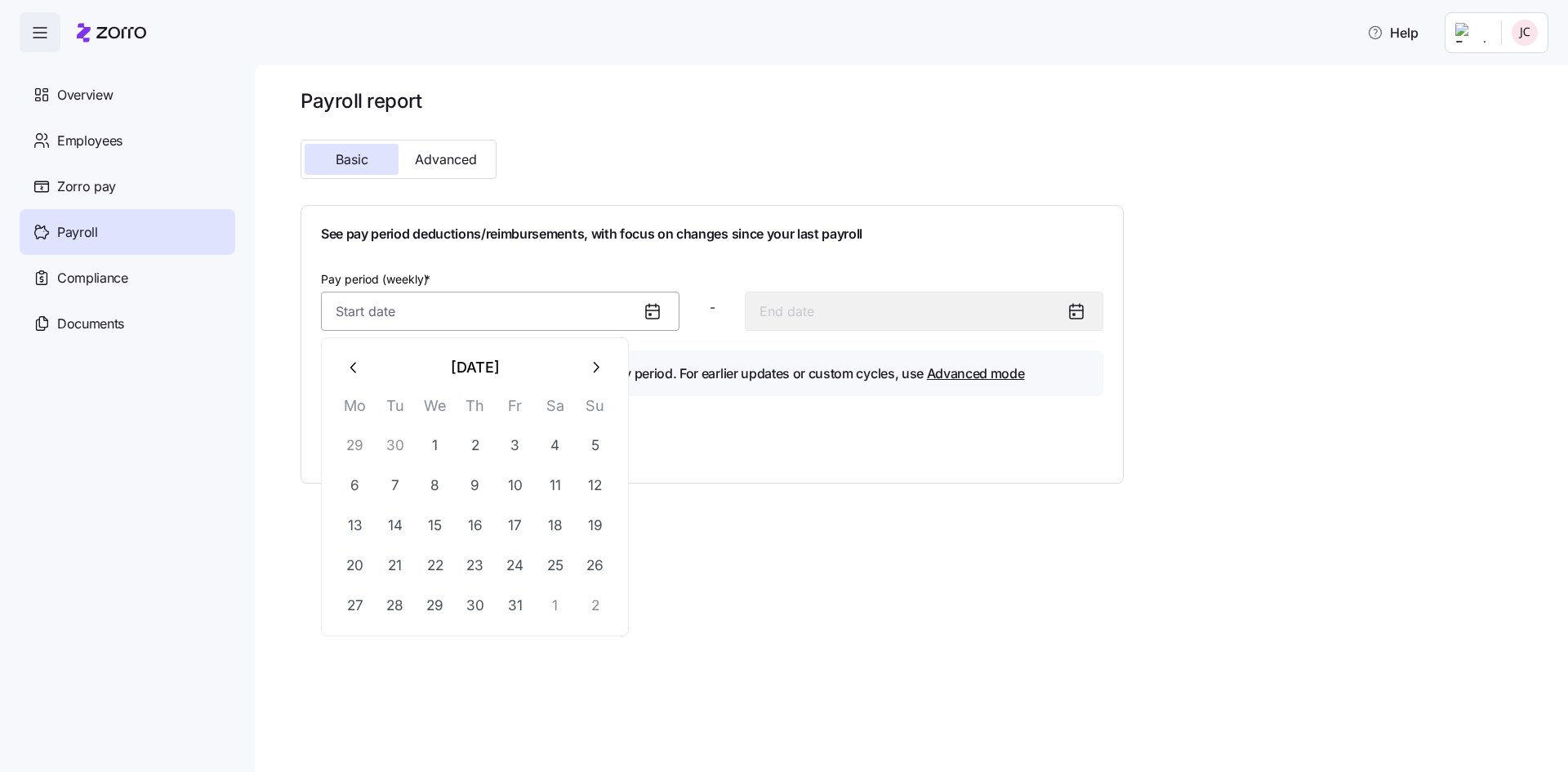
click at [615, 315] on input "Pay period (weekly) *" at bounding box center [500, 311] width 359 height 40
click at [387, 565] on button "21" at bounding box center [395, 565] width 40 height 40
type input "[DATE]"
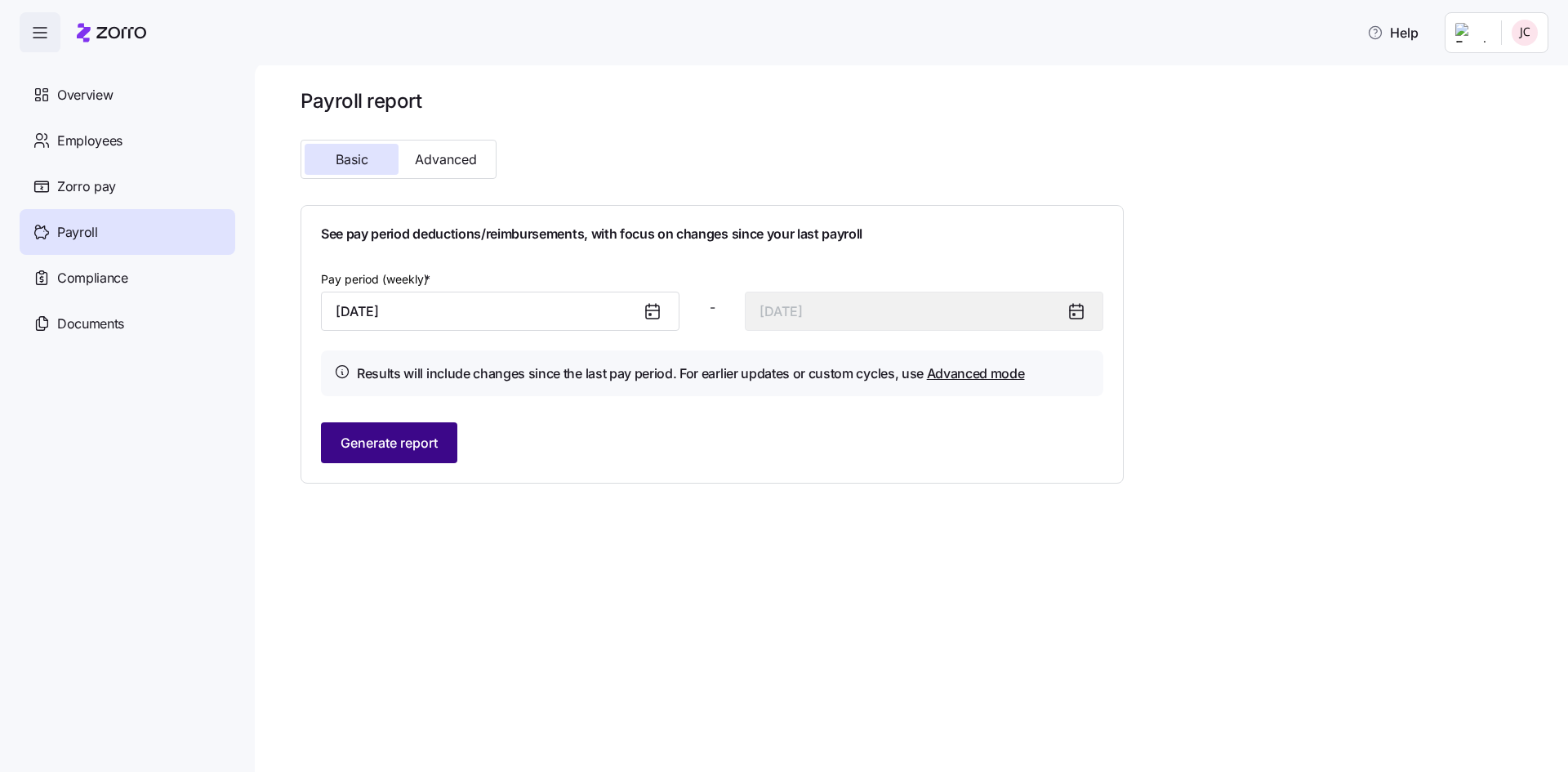
click at [417, 432] on button "Generate report" at bounding box center [389, 442] width 137 height 41
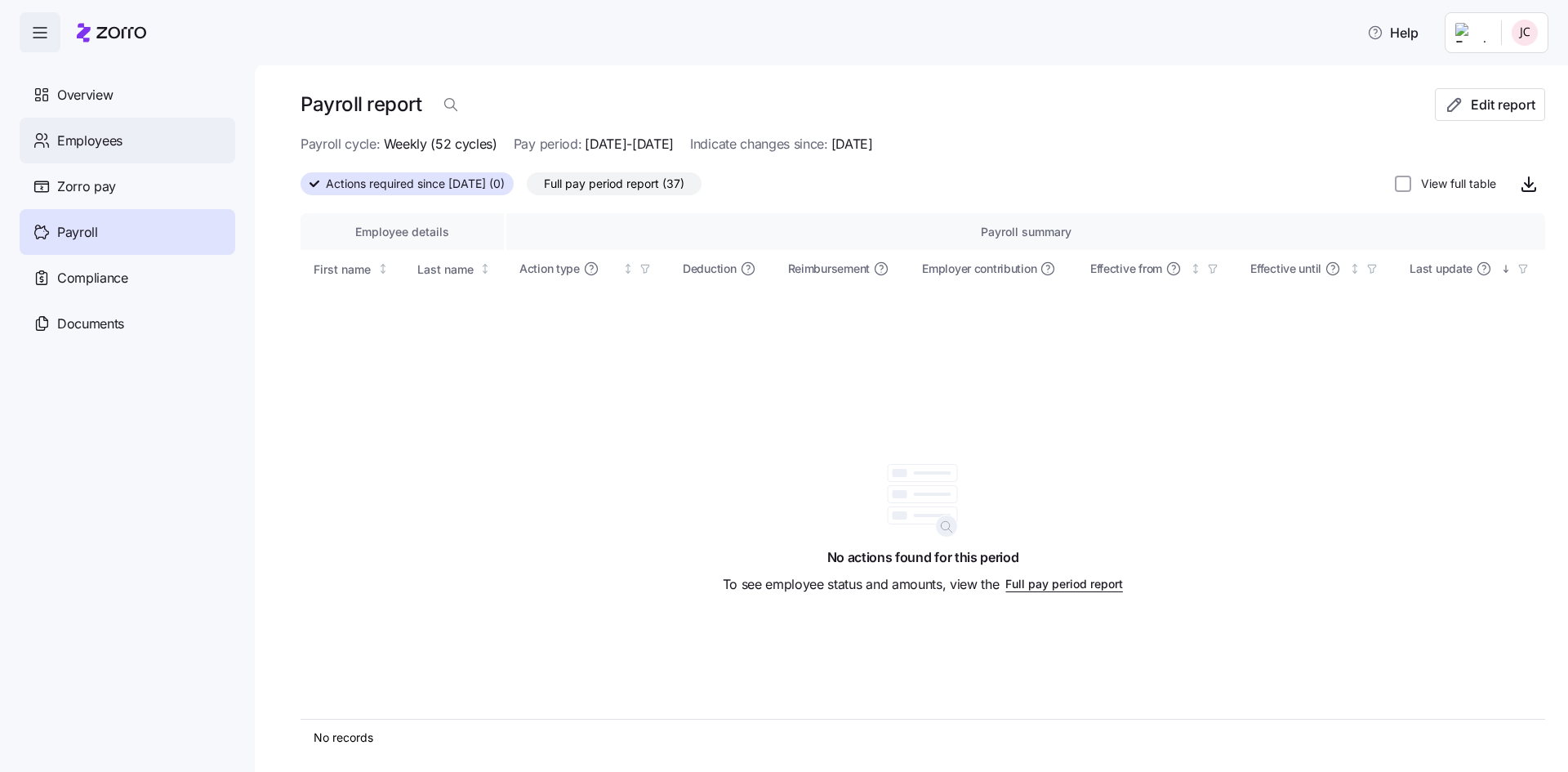
click at [84, 144] on span "Employees" at bounding box center [90, 141] width 65 height 21
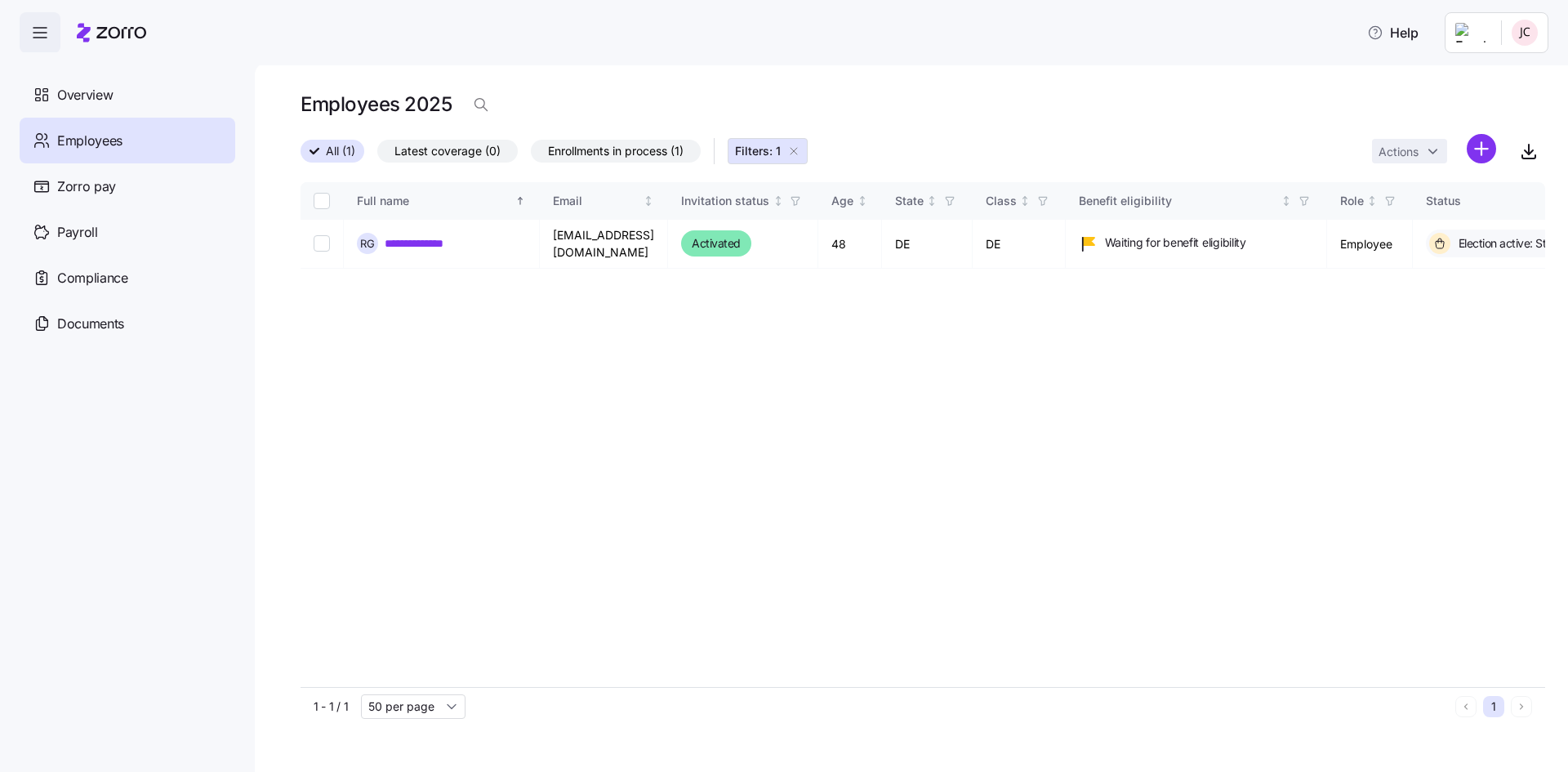
click at [792, 150] on icon "button" at bounding box center [793, 151] width 13 height 13
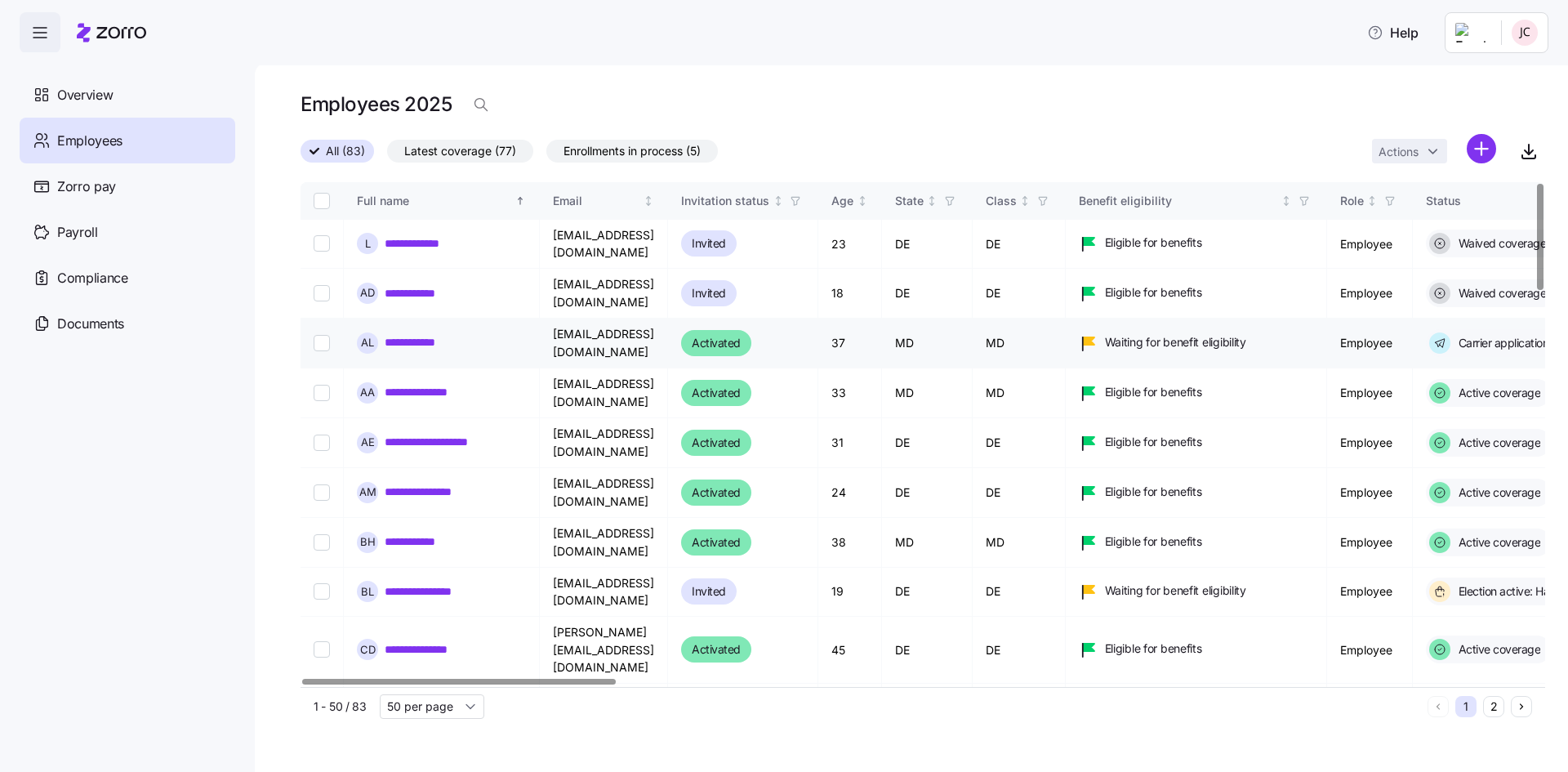
click at [422, 334] on link "**********" at bounding box center [419, 342] width 69 height 16
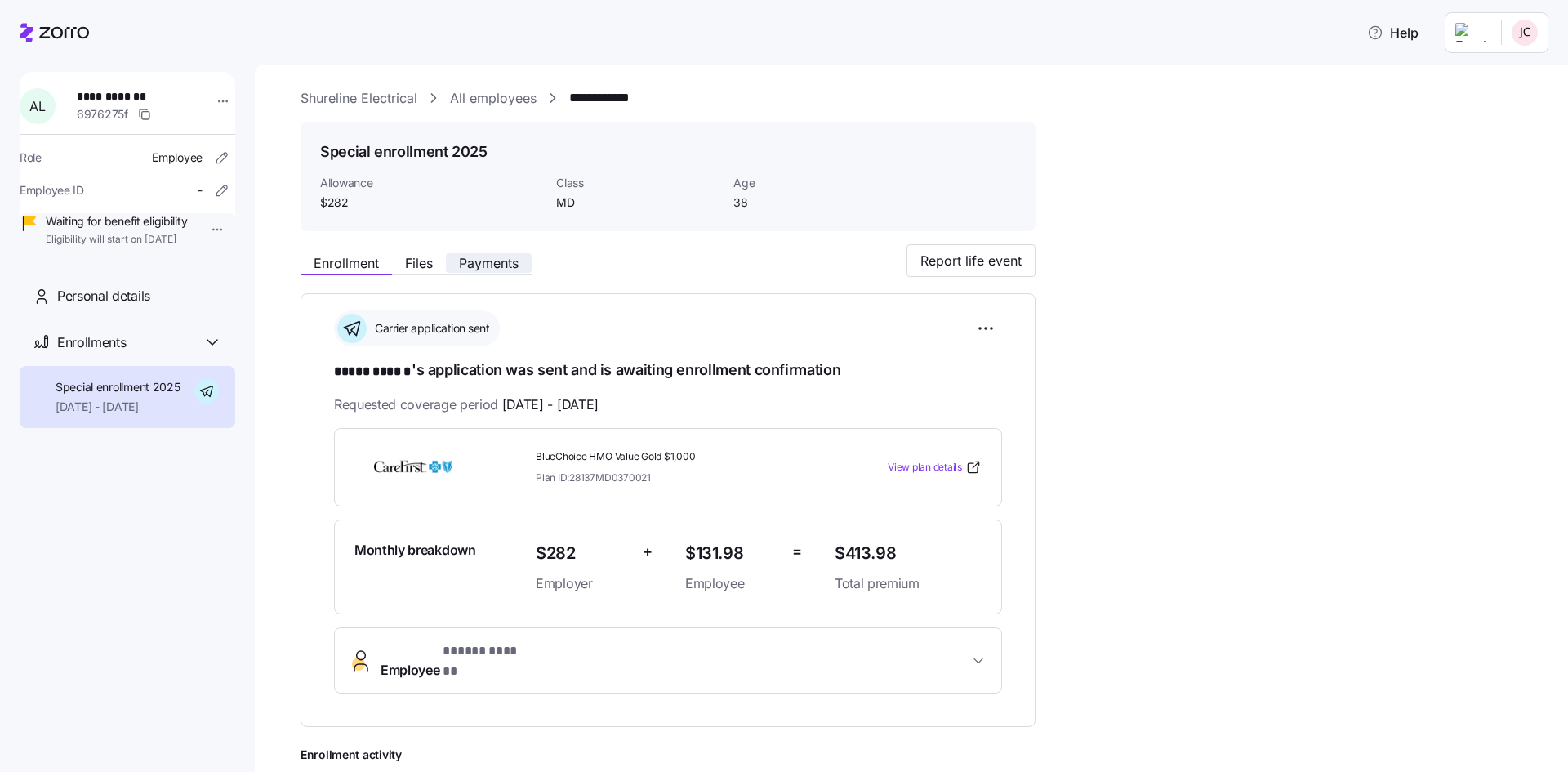
click at [526, 269] on button "Payments" at bounding box center [489, 262] width 86 height 20
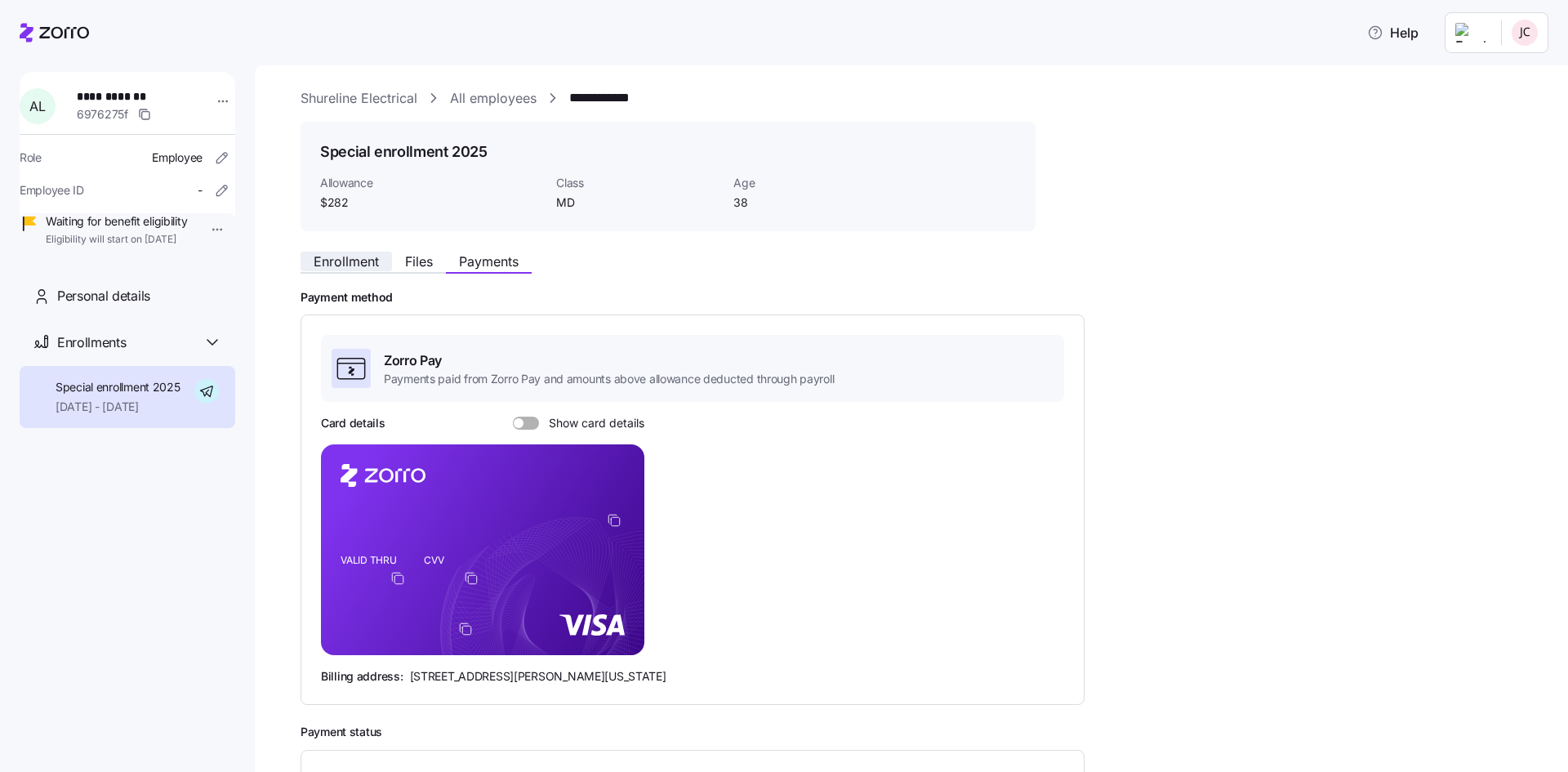
click at [351, 255] on span "Enrollment" at bounding box center [345, 261] width 65 height 13
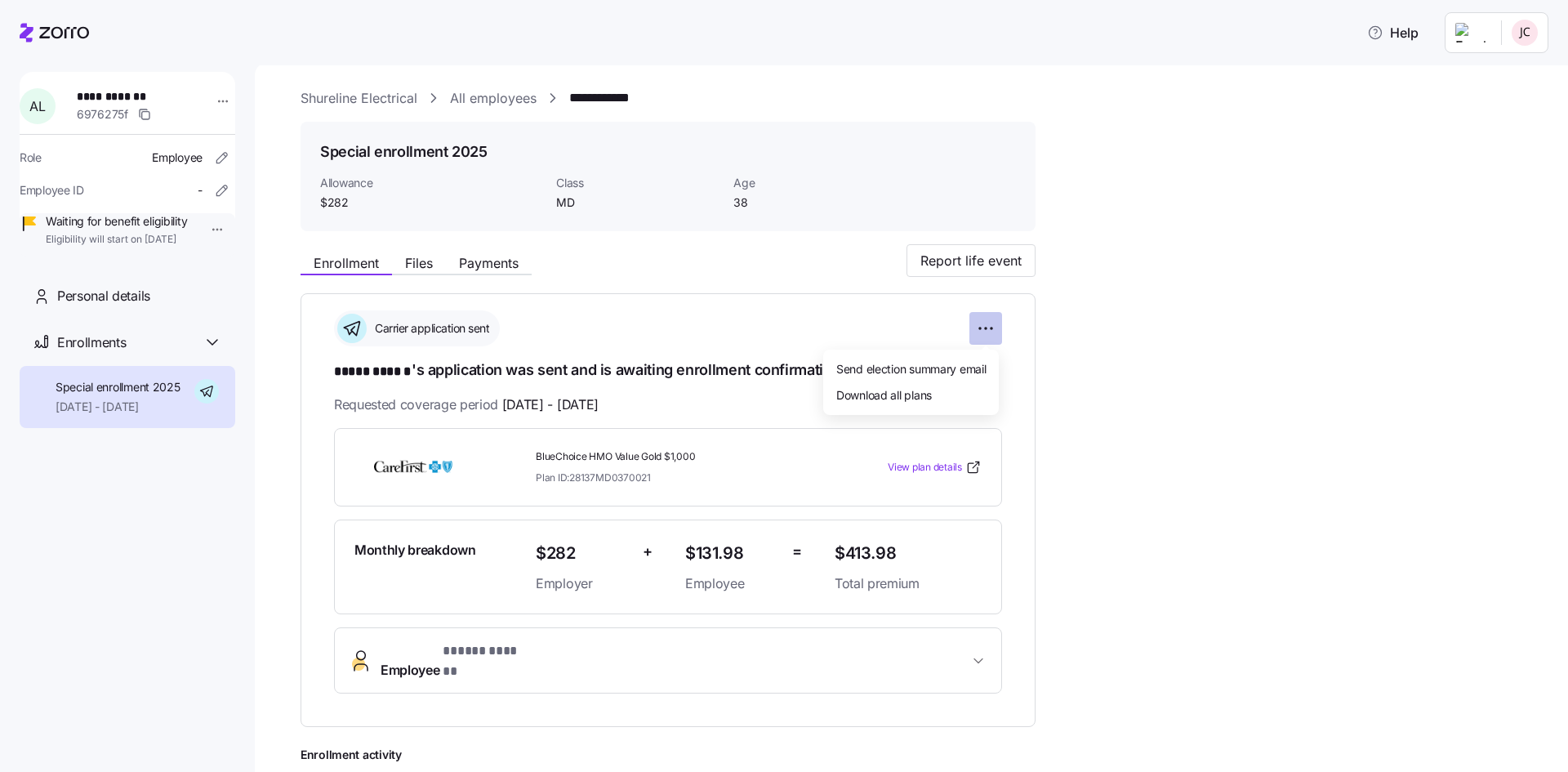
click at [985, 327] on html "**********" at bounding box center [784, 381] width 1568 height 763
click at [911, 367] on span "Send election summary email" at bounding box center [910, 368] width 149 height 16
click at [979, 325] on html "**********" at bounding box center [784, 381] width 1568 height 763
click at [1109, 506] on html "**********" at bounding box center [784, 381] width 1568 height 763
click at [52, 29] on icon at bounding box center [55, 32] width 70 height 20
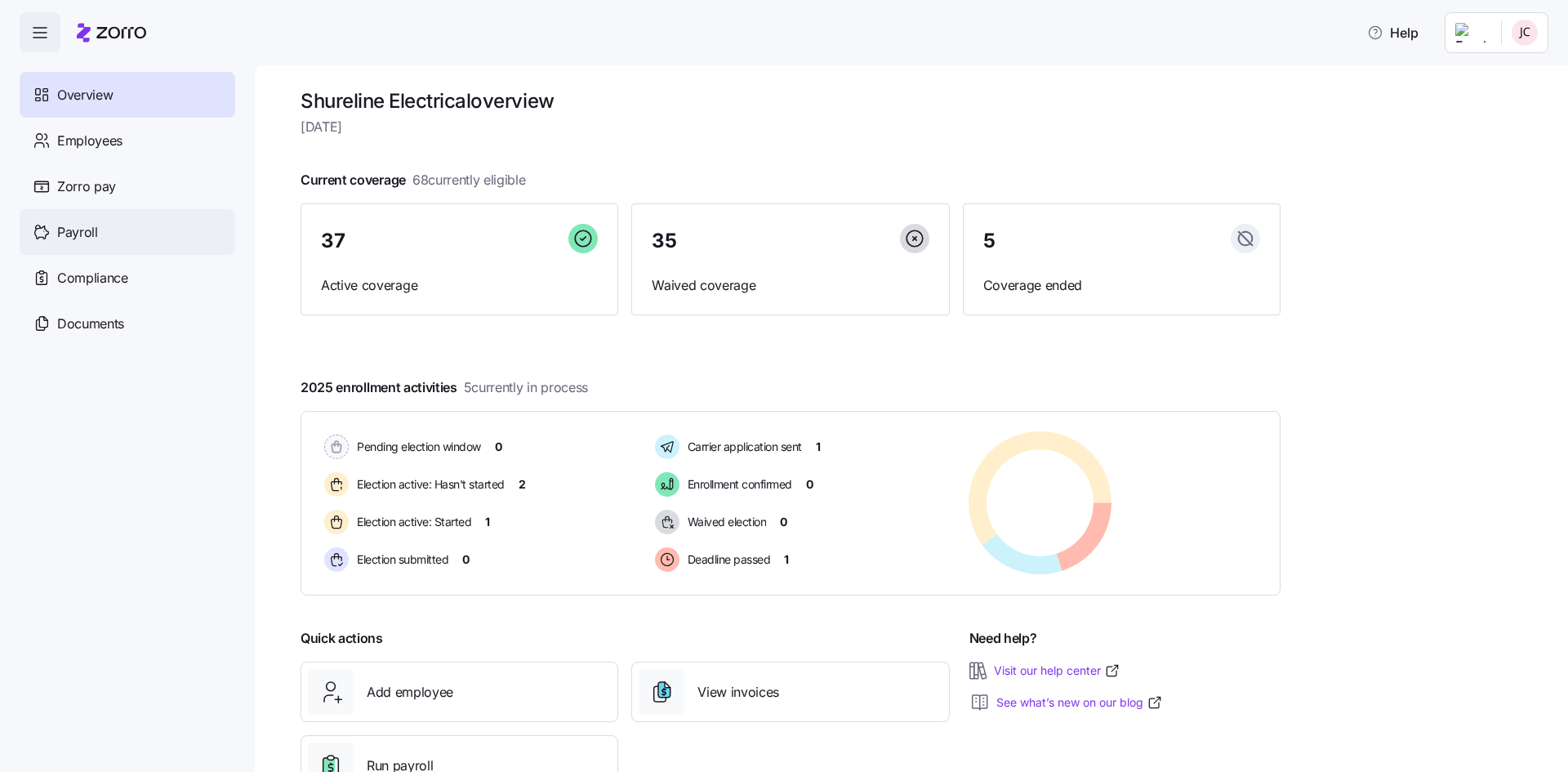
click at [68, 233] on span "Payroll" at bounding box center [77, 232] width 41 height 21
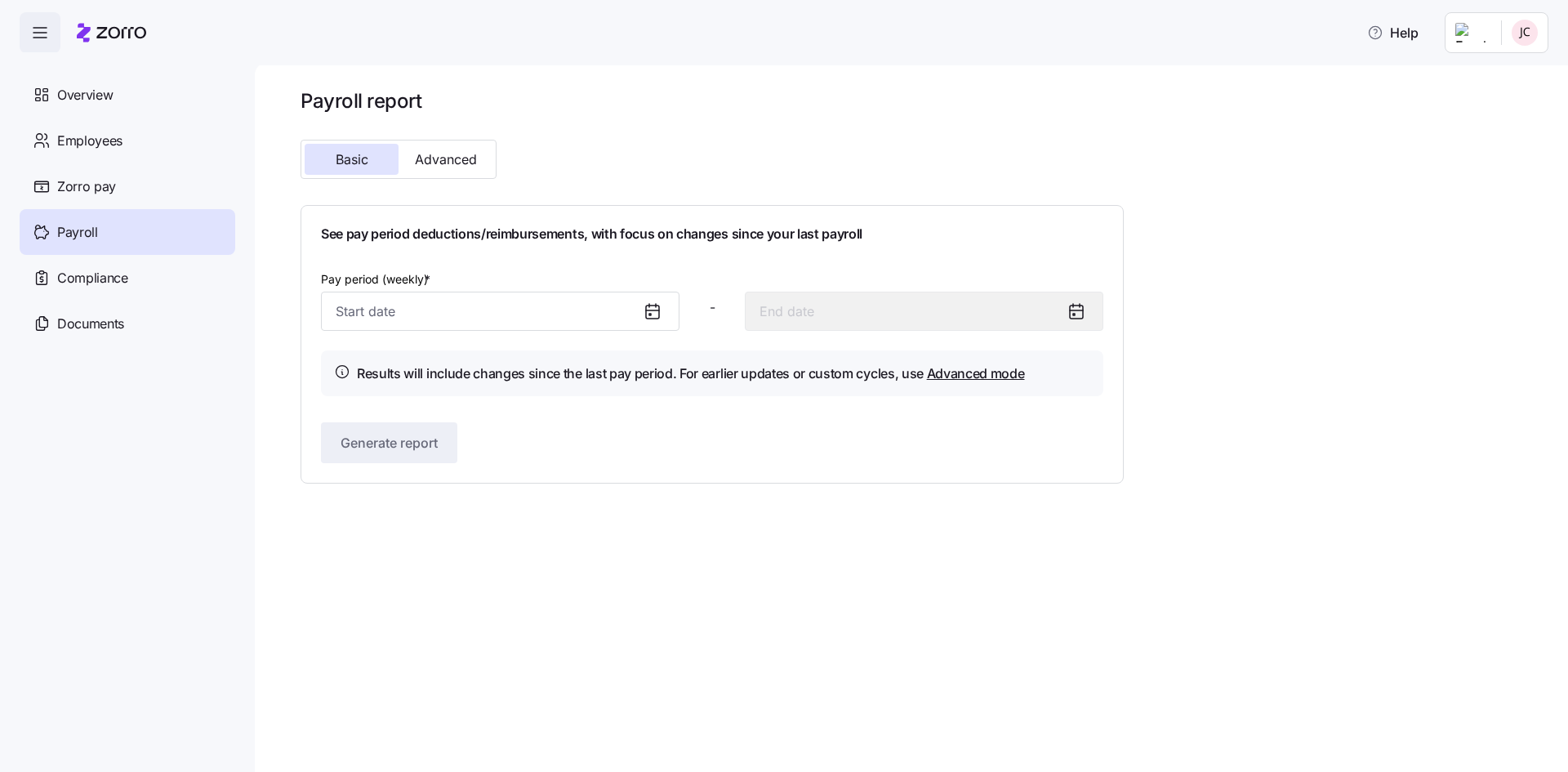
click at [646, 319] on icon at bounding box center [653, 312] width 13 height 13
click at [651, 313] on icon at bounding box center [650, 314] width 2 height 2
click at [379, 309] on input "Pay period (weekly) *" at bounding box center [500, 311] width 359 height 40
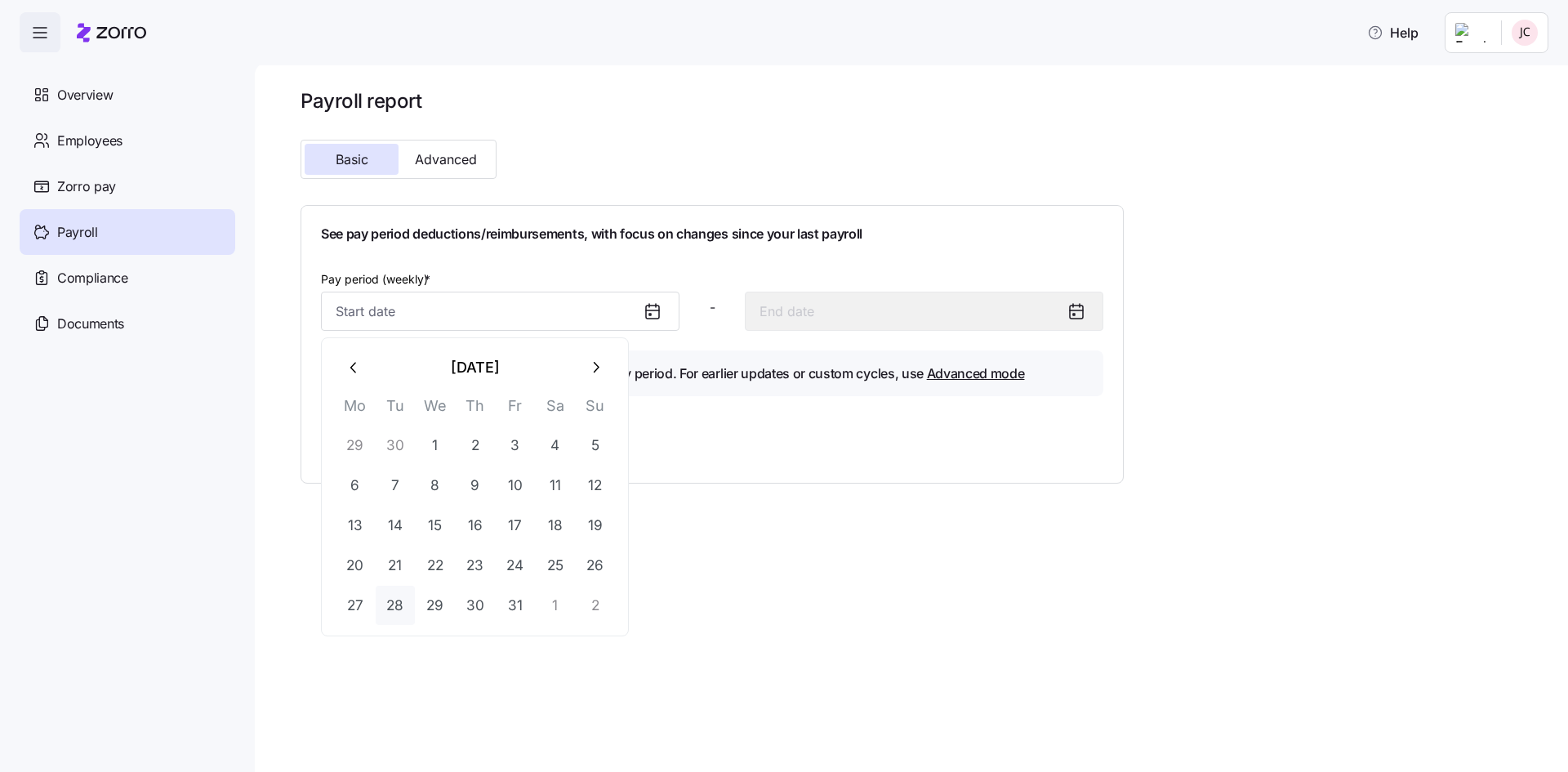
click at [405, 600] on button "28" at bounding box center [395, 606] width 40 height 40
type input "[DATE]"
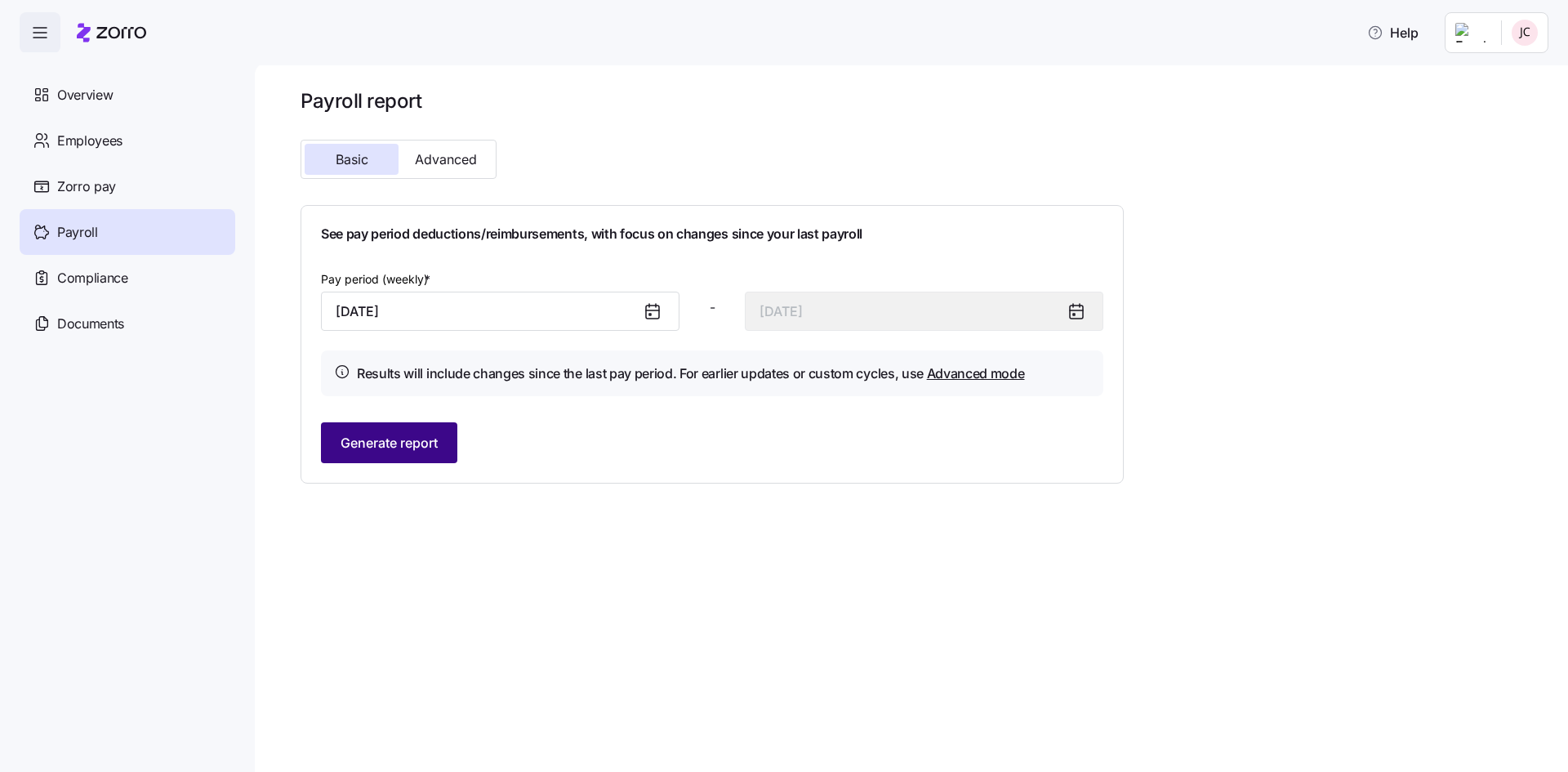
click at [371, 443] on span "Generate report" at bounding box center [389, 443] width 97 height 20
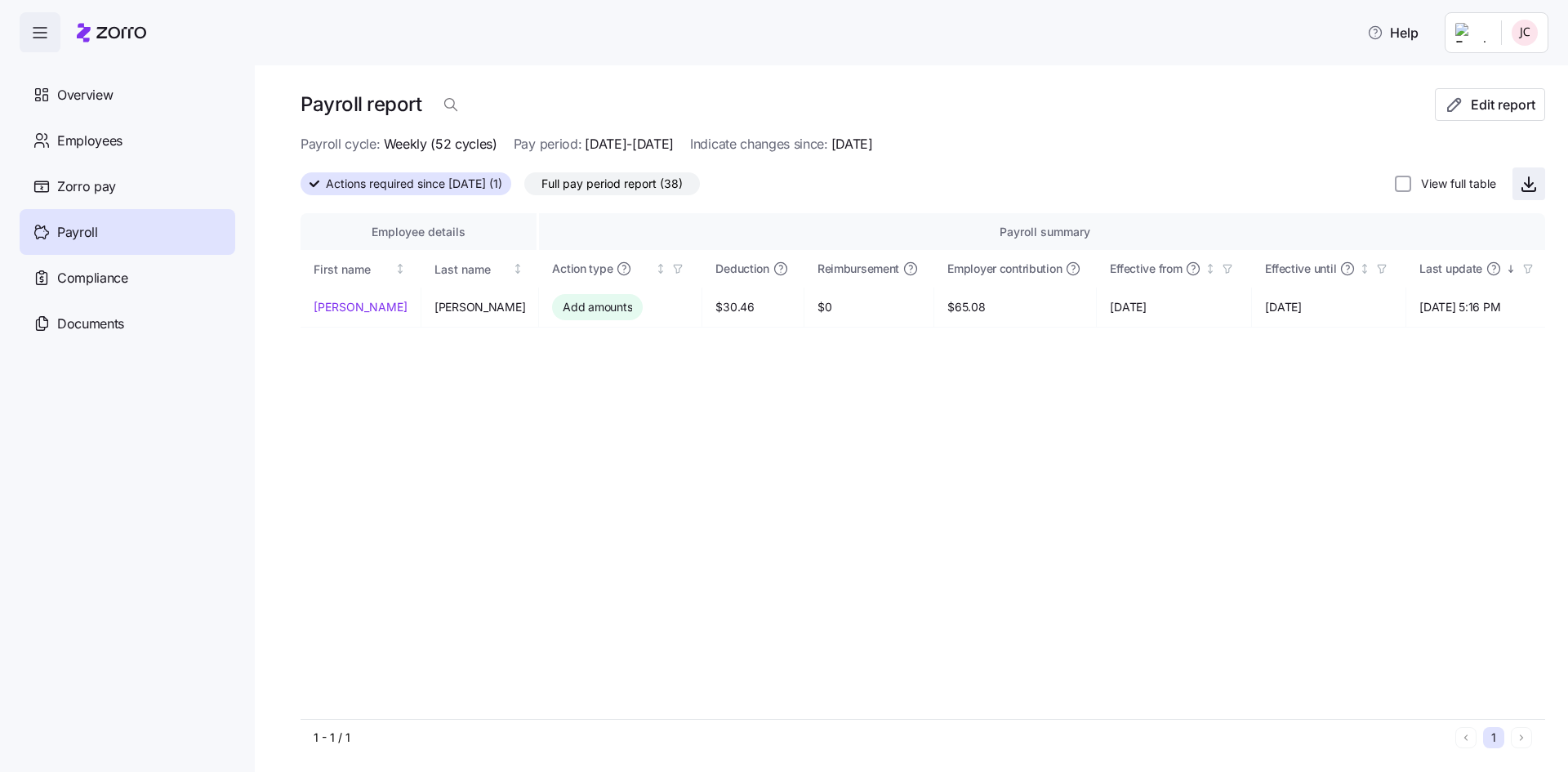
click at [1519, 183] on icon "button" at bounding box center [1528, 183] width 20 height 20
